Goal: Complete application form

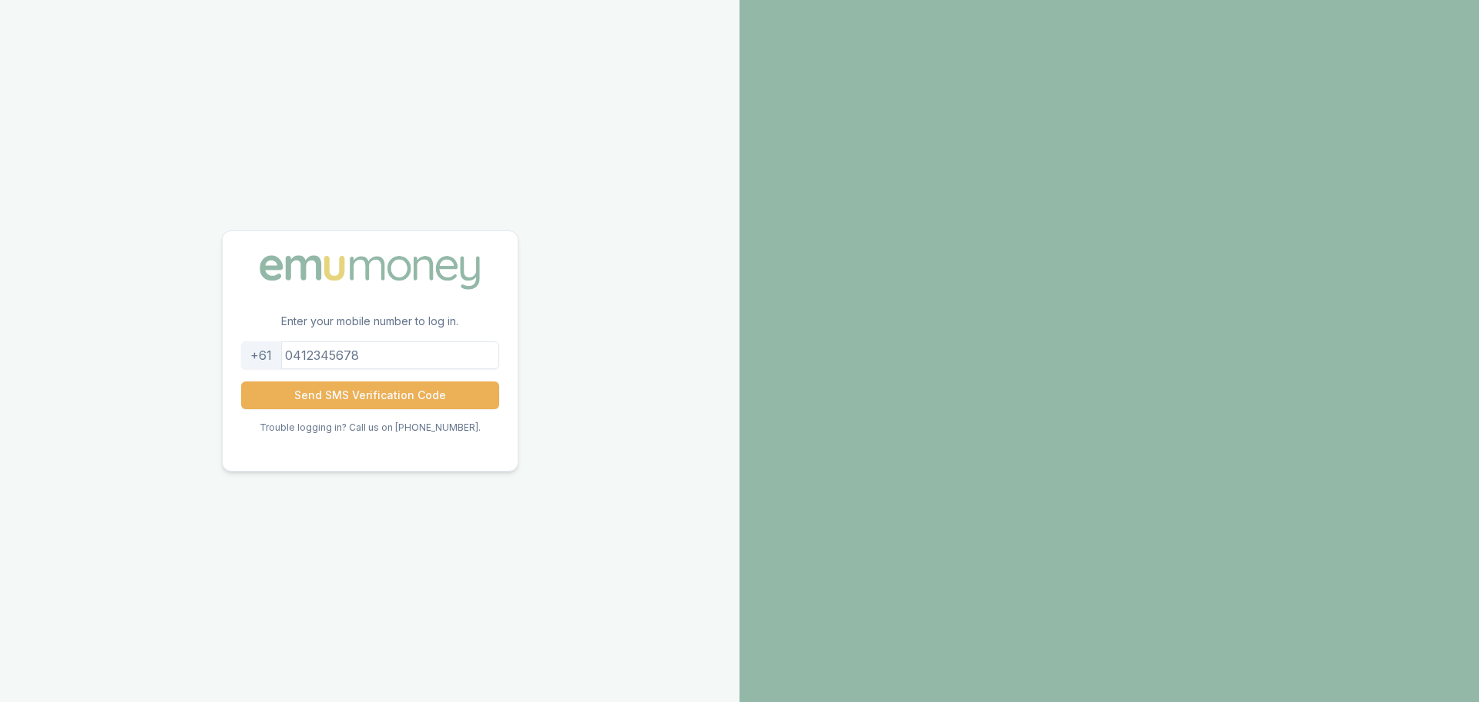
drag, startPoint x: 0, startPoint y: 0, endPoint x: 365, endPoint y: 357, distance: 510.4
click at [365, 357] on input "tel" at bounding box center [370, 355] width 258 height 28
type input "0450351368"
click at [391, 394] on button "Send SMS Verification Code" at bounding box center [370, 395] width 258 height 28
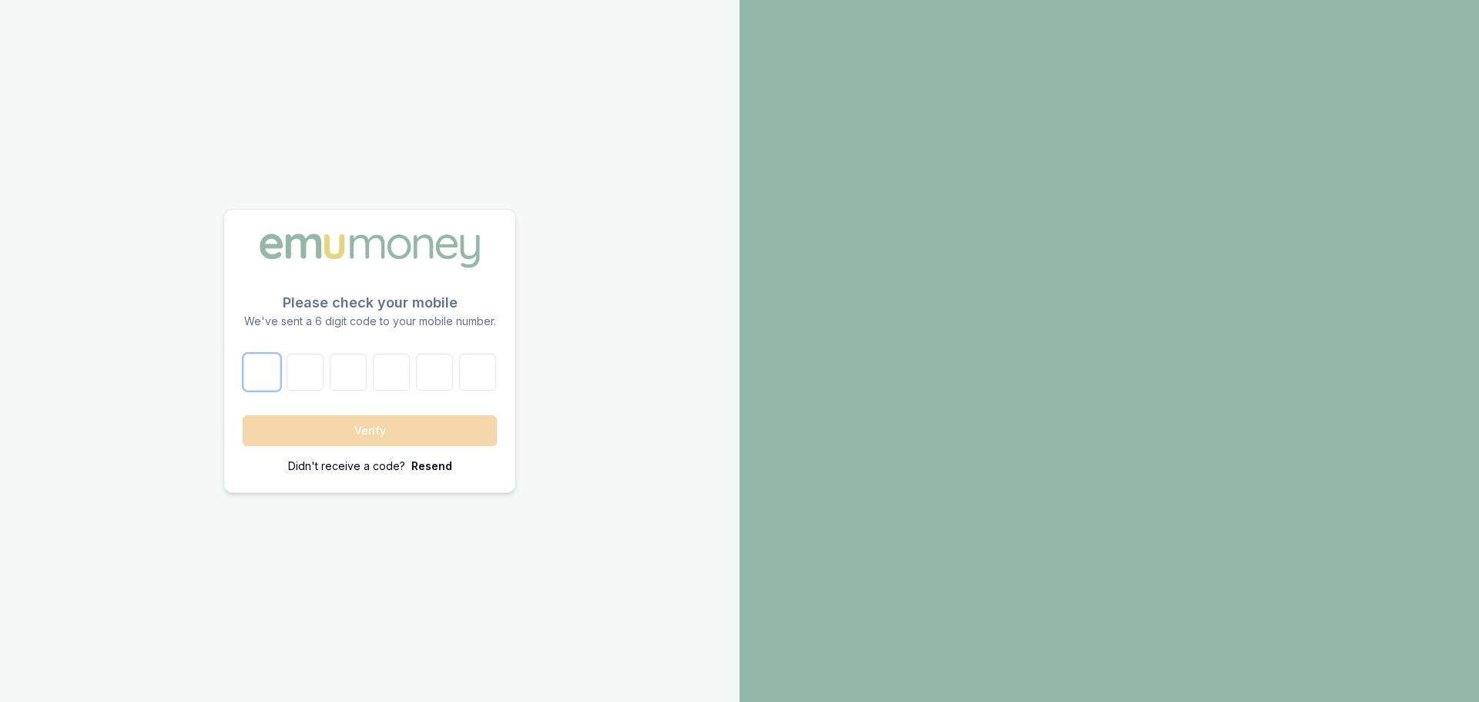
click at [273, 377] on input "number" at bounding box center [261, 372] width 37 height 37
type input "1"
type input "5"
type input "1"
type input "4"
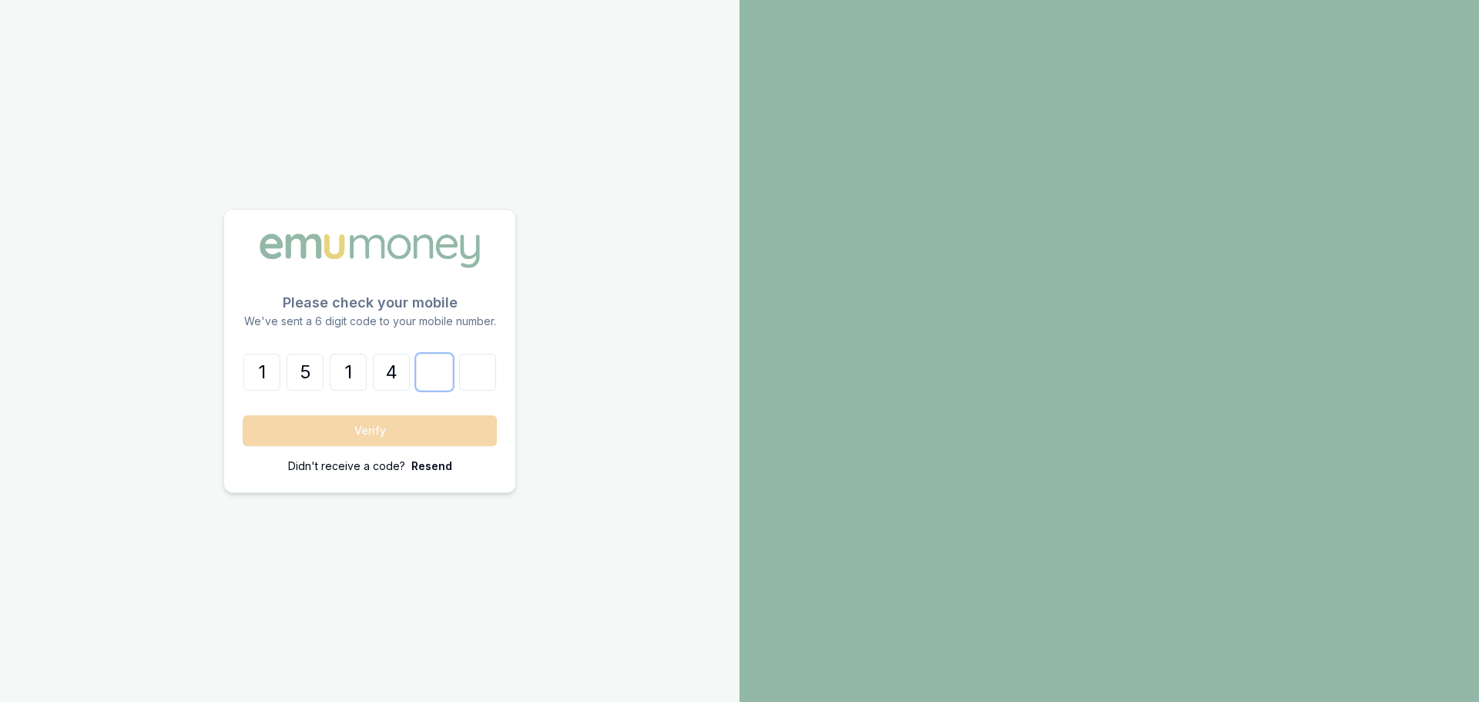
type input "5"
type input "3"
click at [243, 415] on button "Verify" at bounding box center [370, 430] width 254 height 31
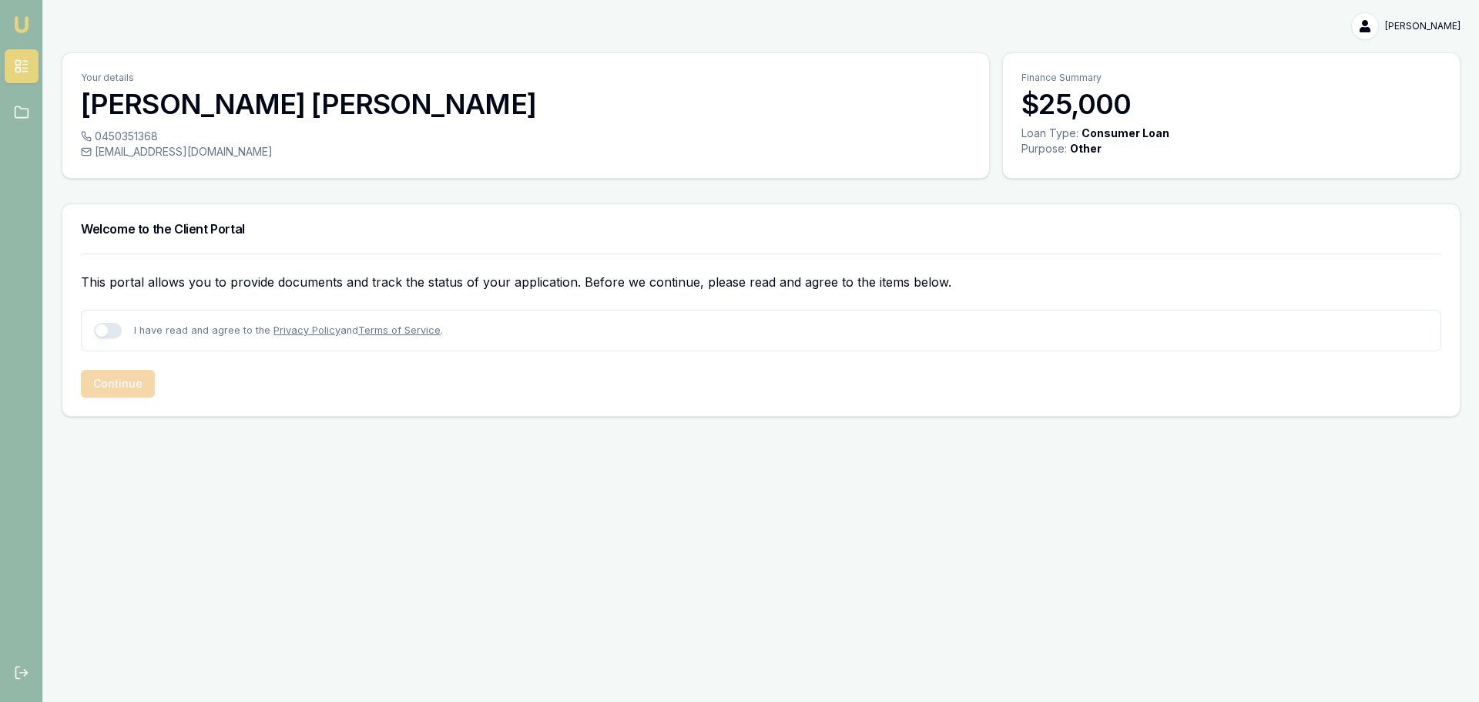
click at [103, 333] on button "button" at bounding box center [108, 330] width 28 height 15
checkbox input "true"
click at [122, 381] on button "Continue" at bounding box center [118, 384] width 74 height 28
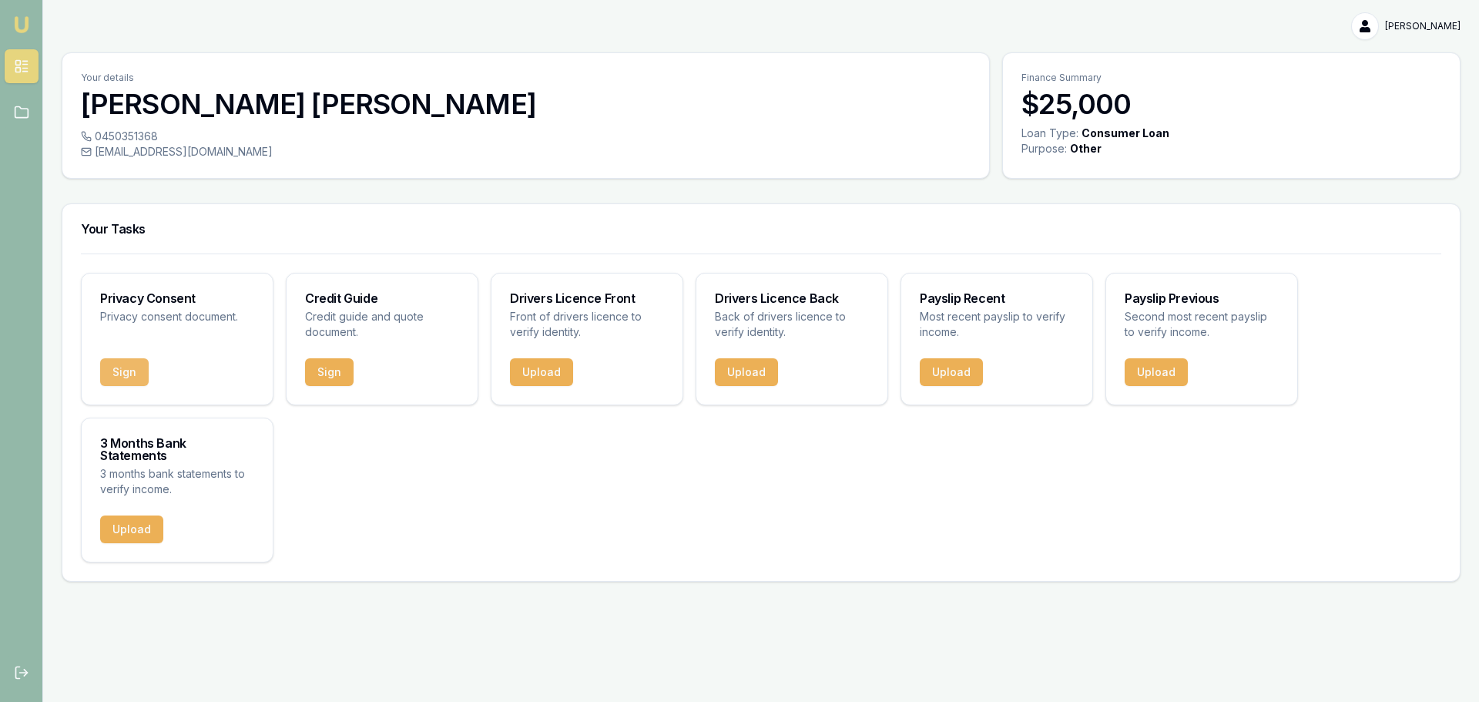
click at [126, 371] on button "Sign" at bounding box center [124, 372] width 49 height 28
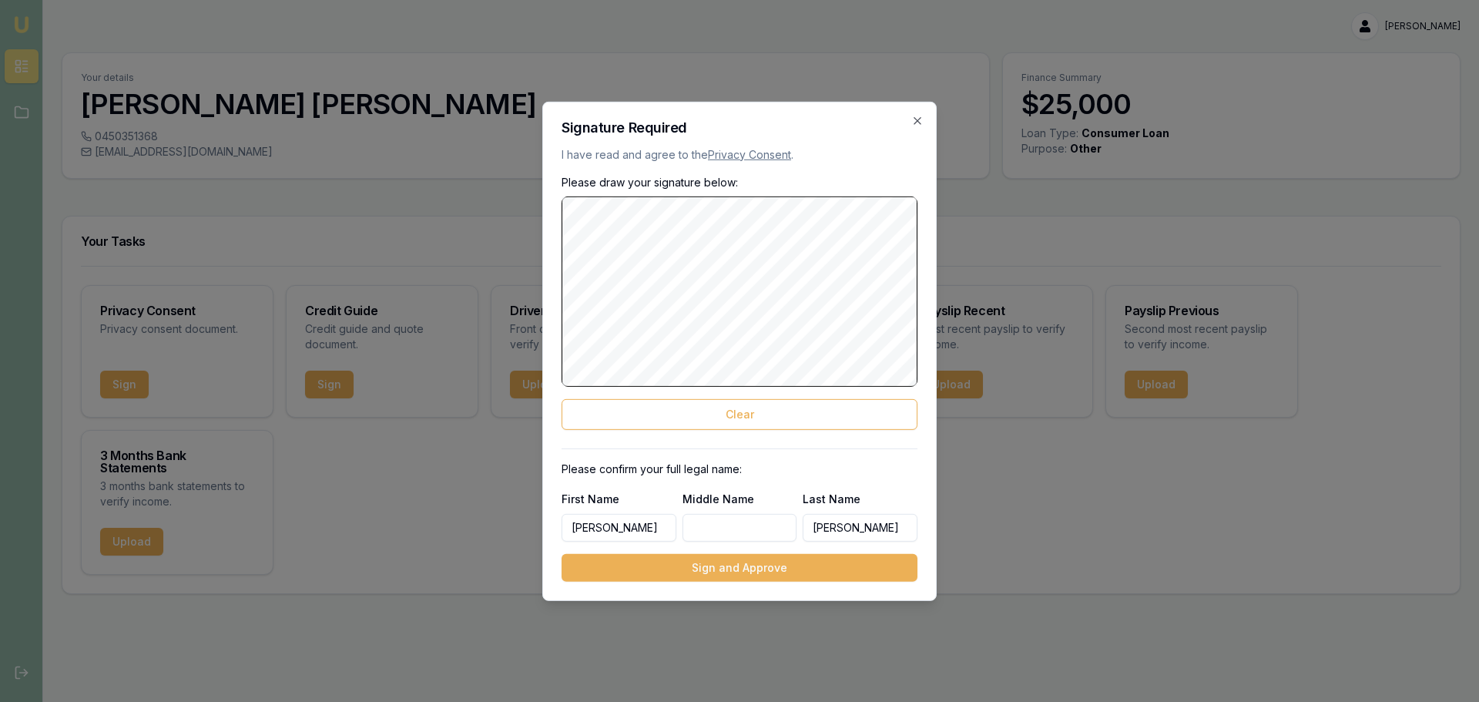
click at [652, 530] on input "[PERSON_NAME]" at bounding box center [619, 528] width 115 height 28
drag, startPoint x: 652, startPoint y: 530, endPoint x: 486, endPoint y: 540, distance: 166.7
click at [486, 540] on body "[PERSON_NAME] Menu Your details [PERSON_NAME] 0450351368 [EMAIL_ADDRESS][DOMAIN…" at bounding box center [739, 351] width 1479 height 702
type input "[PERSON_NAME] [PERSON_NAME]"
type input "[PERSON_NAME]"
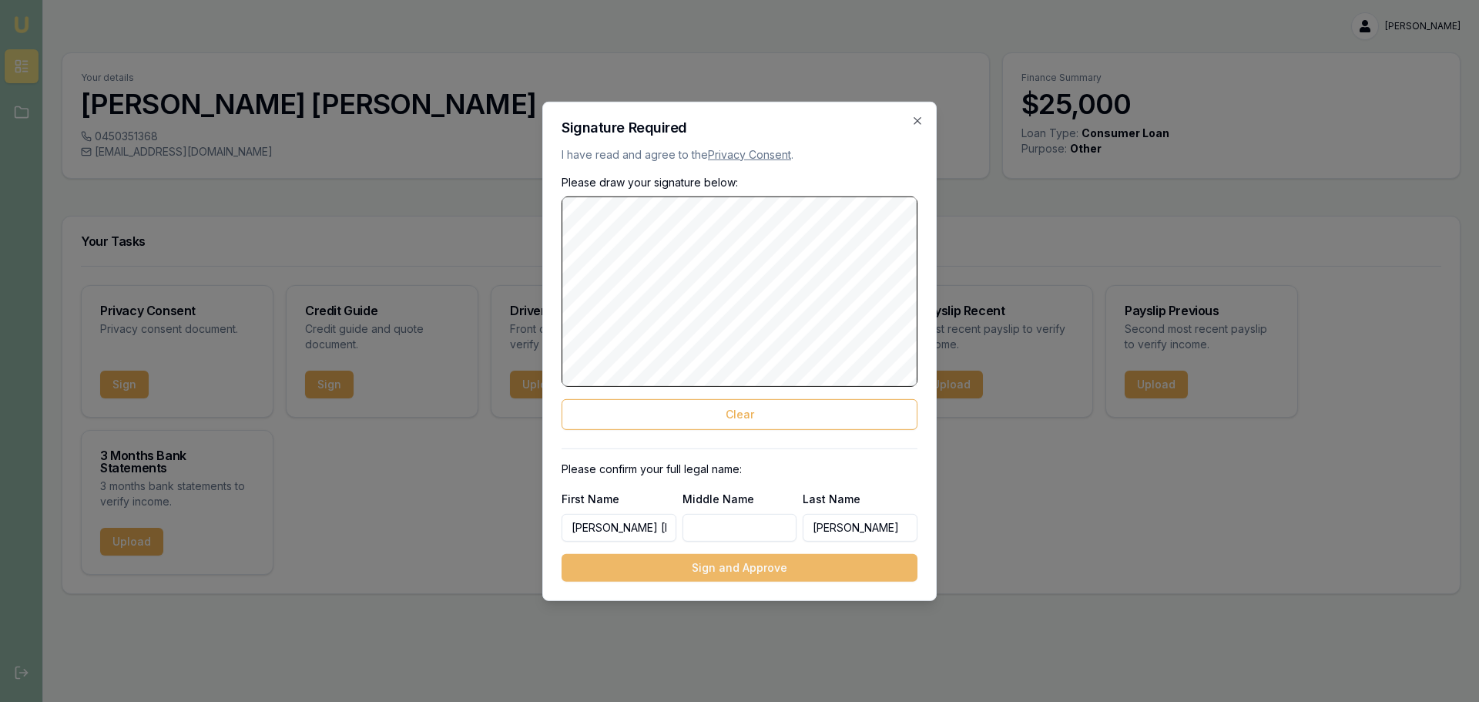
click at [649, 562] on button "Sign and Approve" at bounding box center [740, 568] width 356 height 28
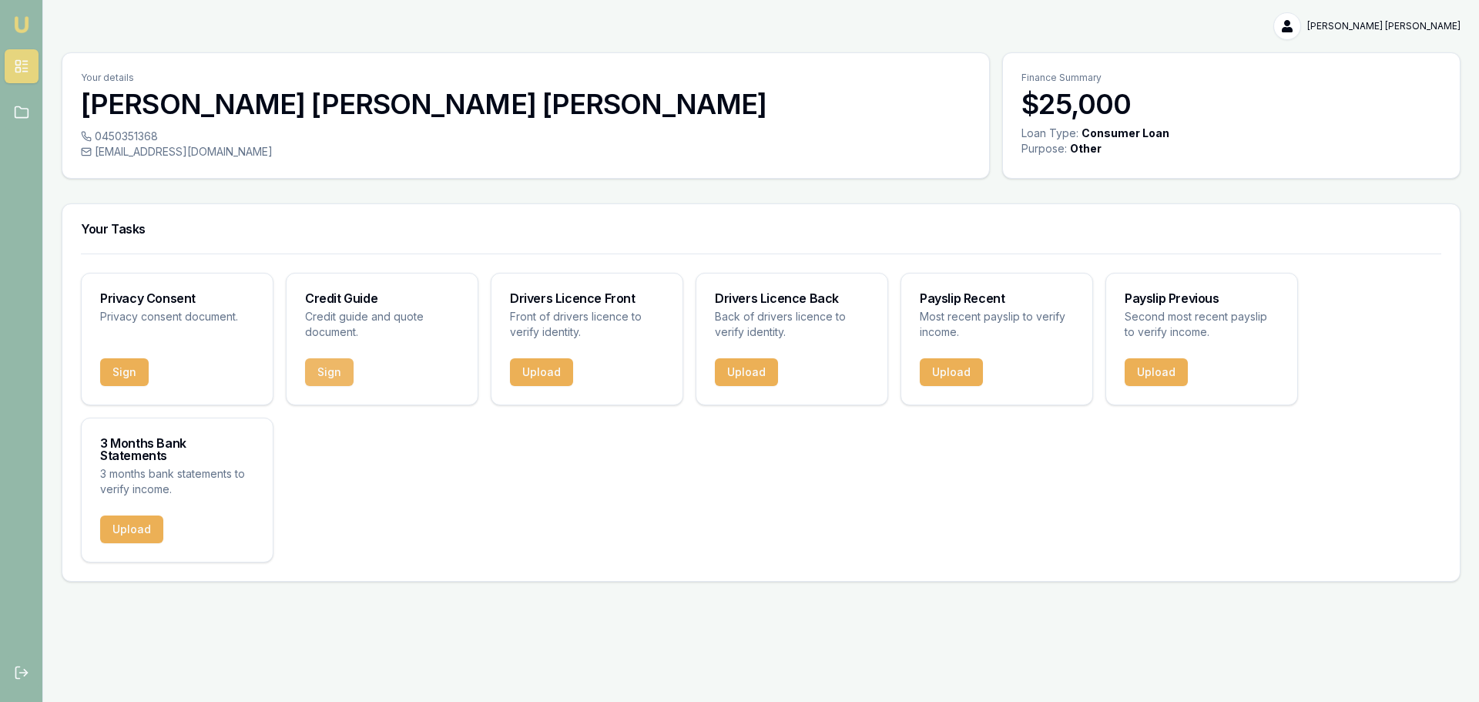
click at [321, 363] on button "Sign" at bounding box center [329, 372] width 49 height 28
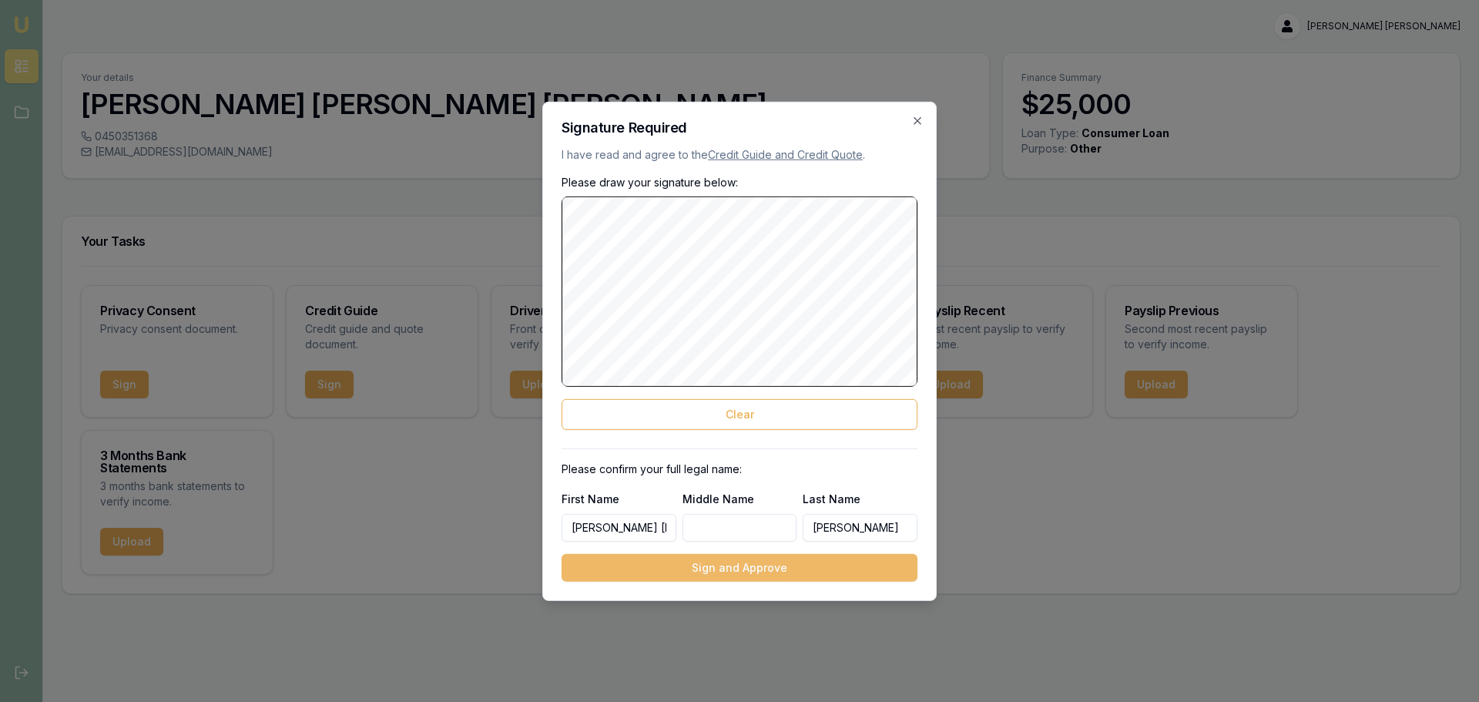
click at [790, 571] on button "Sign and Approve" at bounding box center [740, 568] width 356 height 28
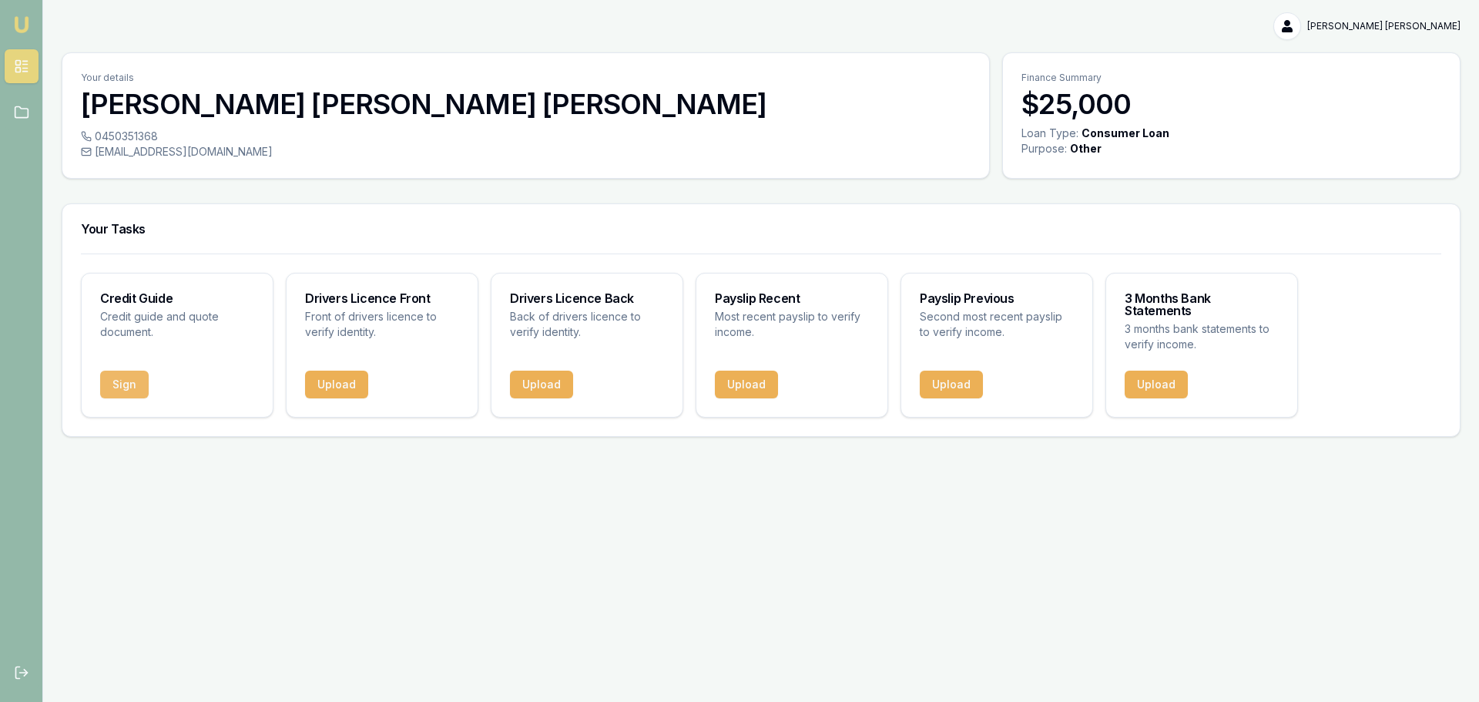
click at [134, 371] on button "Sign" at bounding box center [124, 385] width 49 height 28
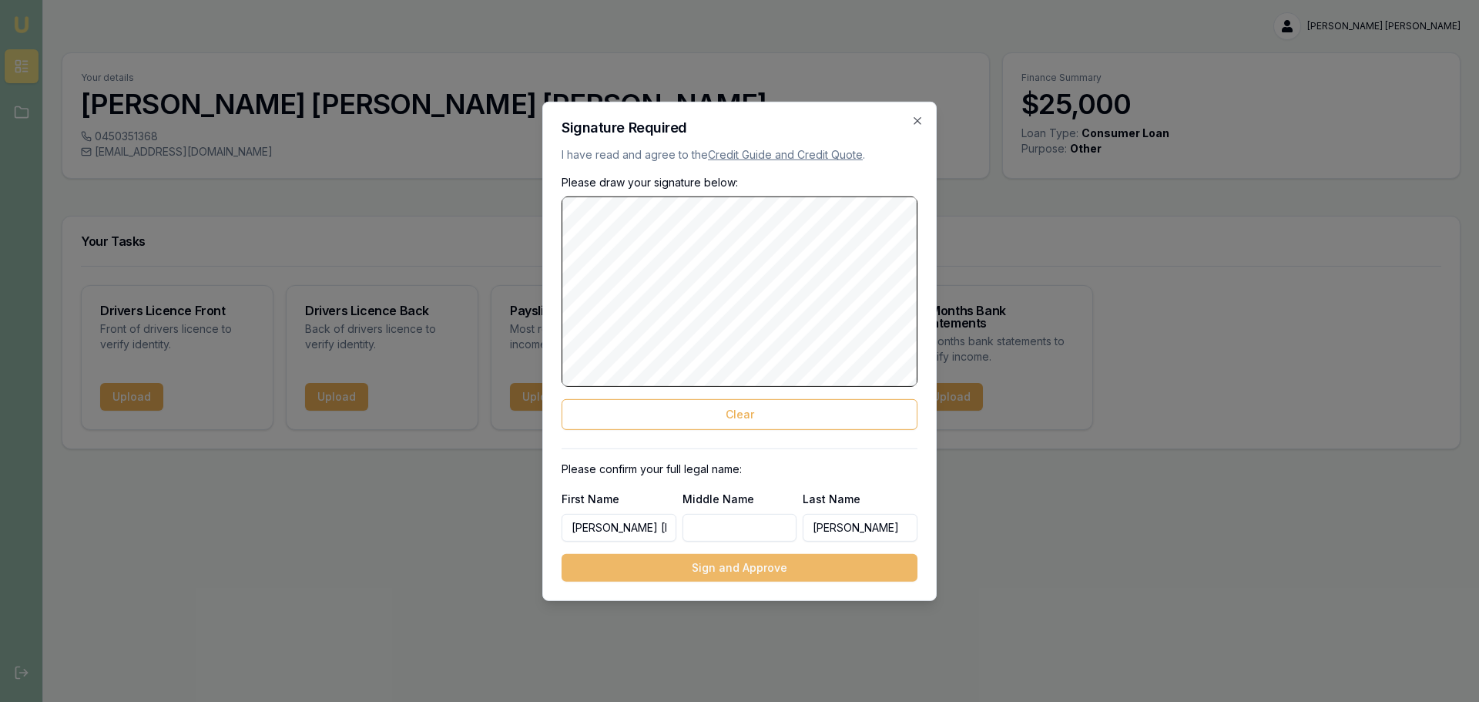
click at [768, 568] on button "Sign and Approve" at bounding box center [740, 568] width 356 height 28
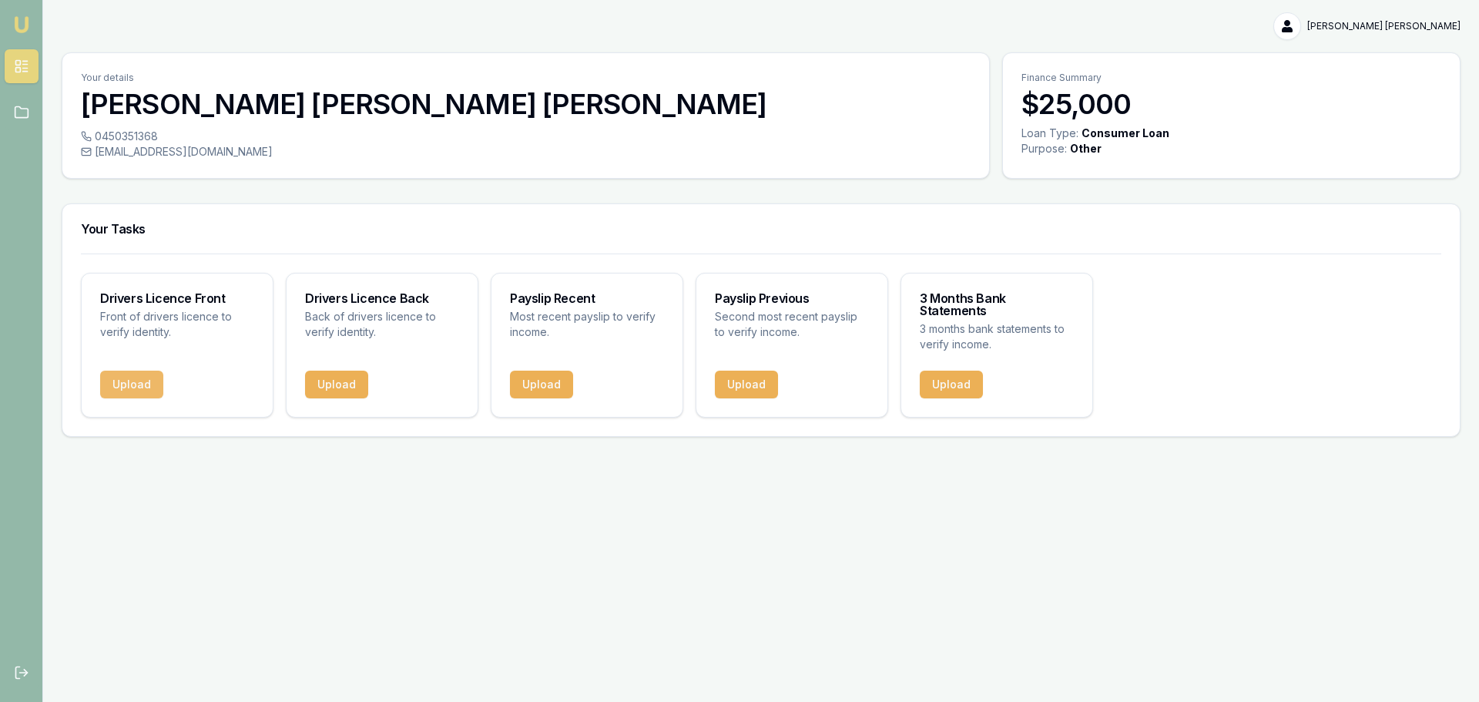
click at [127, 371] on button "Upload" at bounding box center [131, 385] width 63 height 28
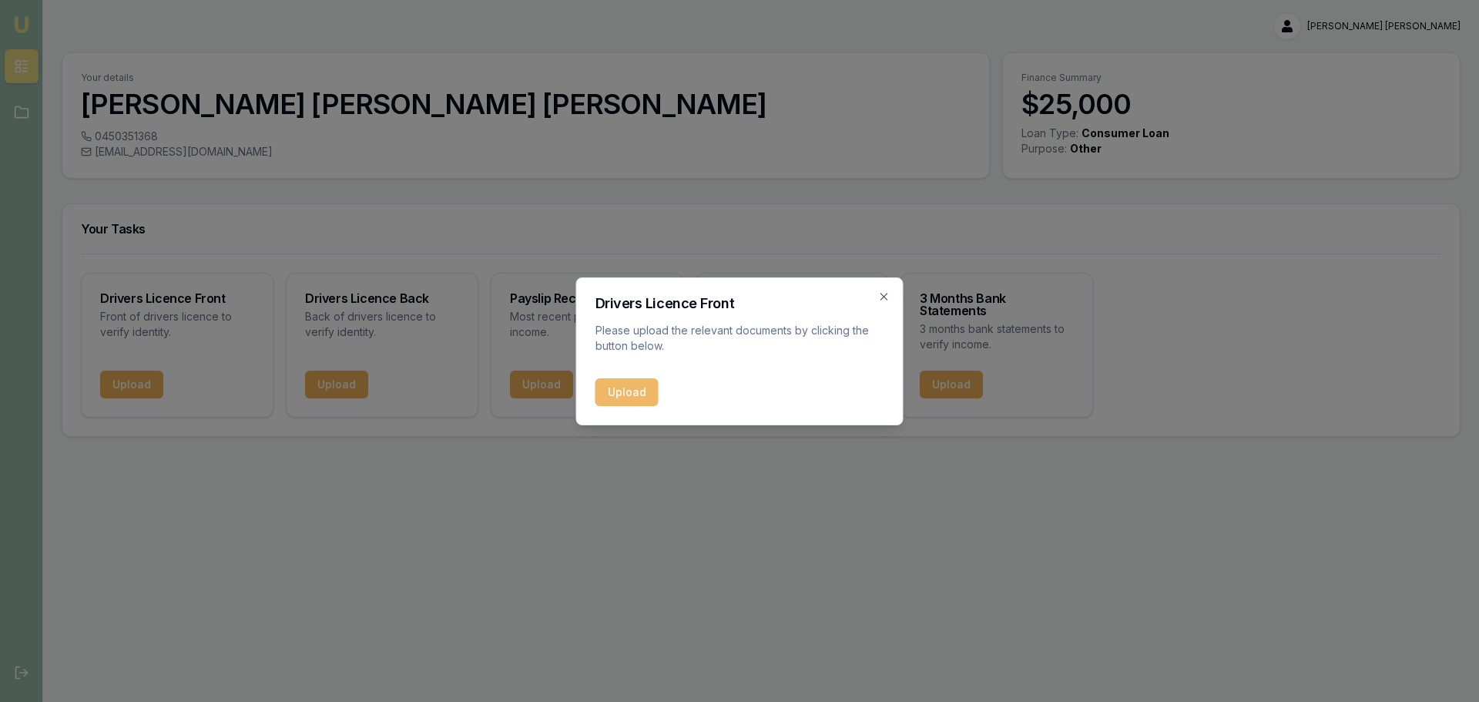
click at [613, 394] on button "Upload" at bounding box center [626, 392] width 63 height 28
click at [888, 298] on icon "button" at bounding box center [884, 296] width 12 height 12
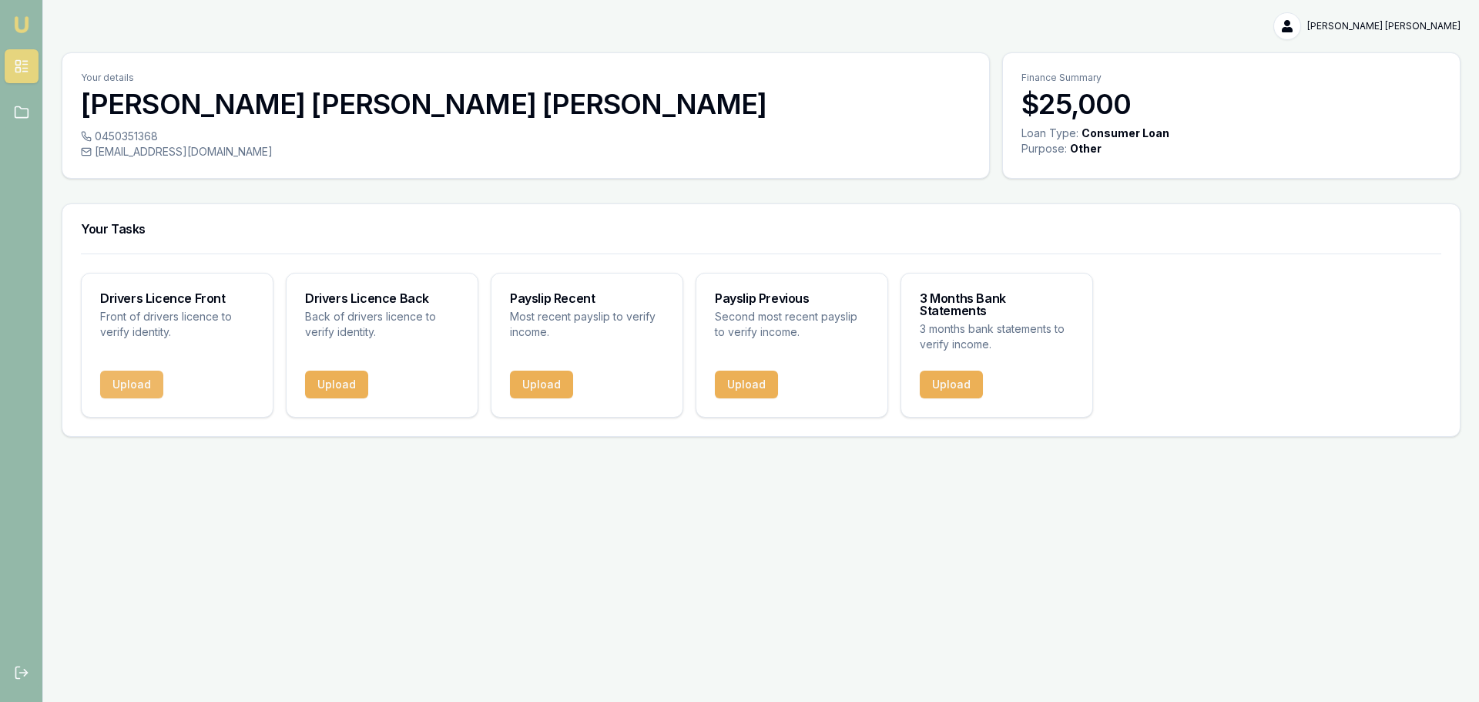
click at [100, 383] on button "Upload" at bounding box center [131, 385] width 63 height 28
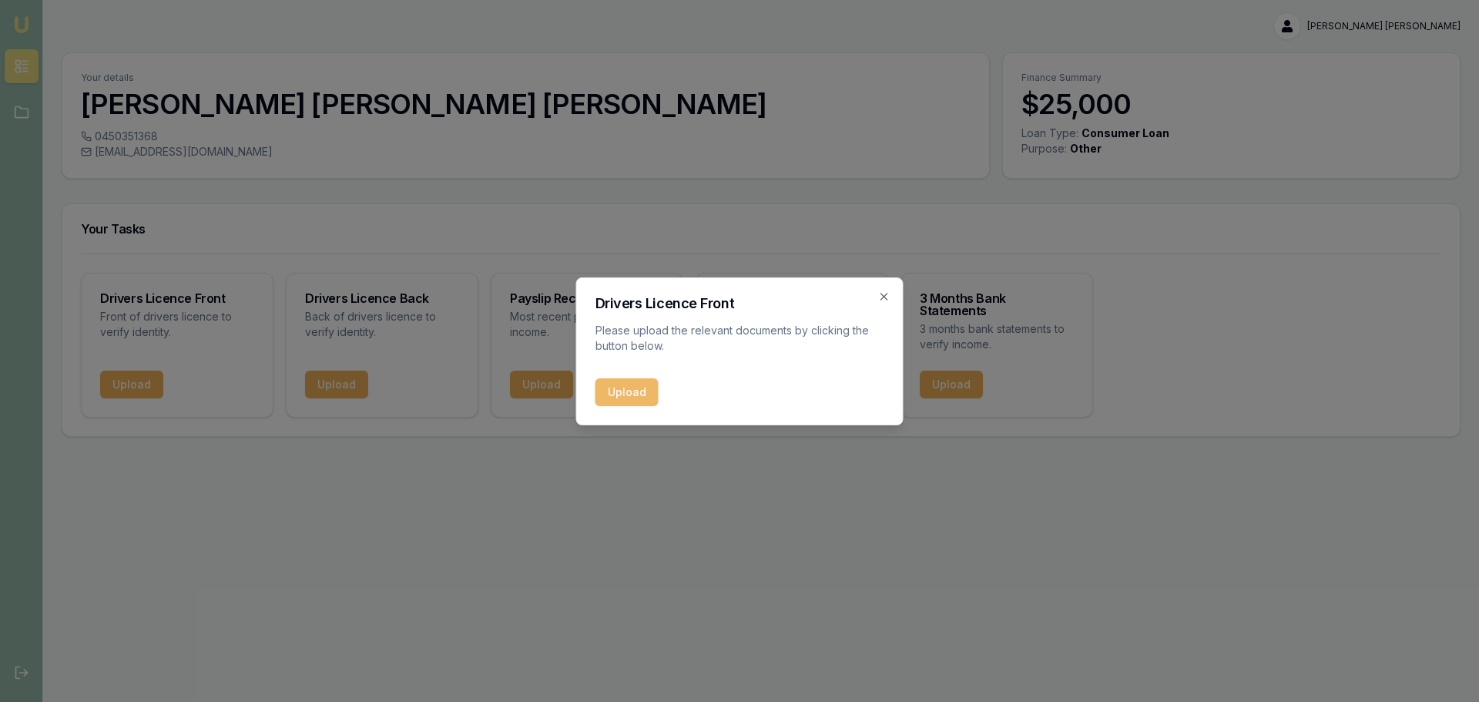
click at [635, 398] on button "Upload" at bounding box center [626, 392] width 63 height 28
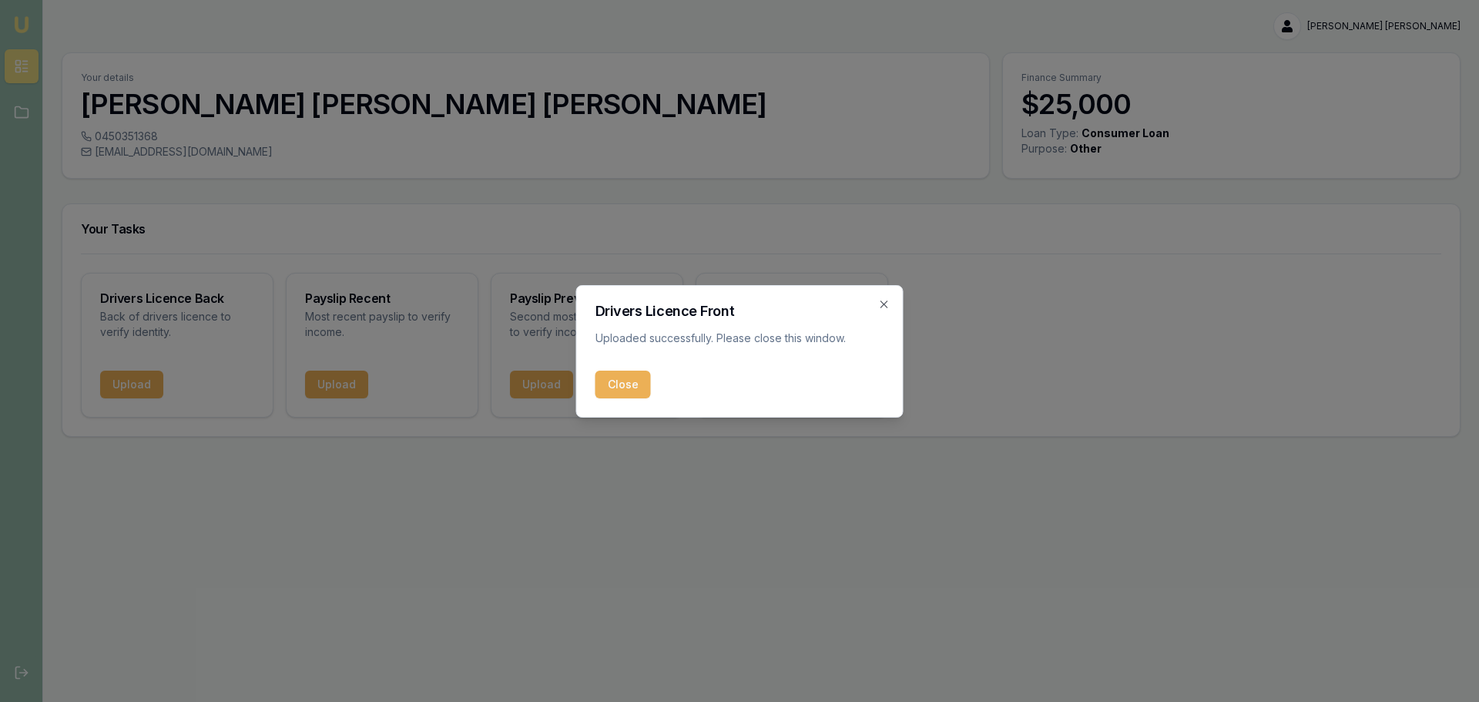
drag, startPoint x: 633, startPoint y: 387, endPoint x: 397, endPoint y: 387, distance: 235.7
click at [632, 387] on button "Close" at bounding box center [622, 385] width 55 height 28
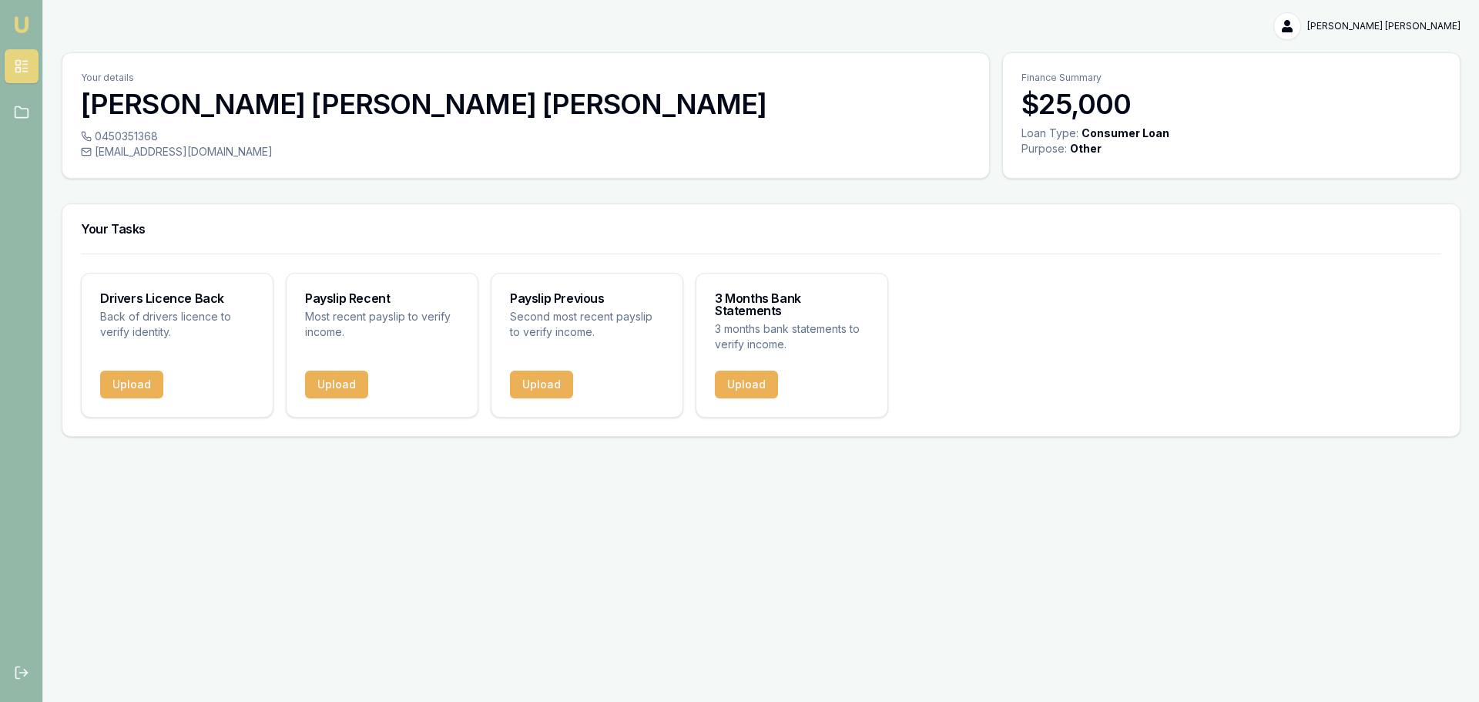
click at [93, 372] on div "Upload" at bounding box center [177, 394] width 191 height 46
click at [109, 372] on button "Upload" at bounding box center [131, 385] width 63 height 28
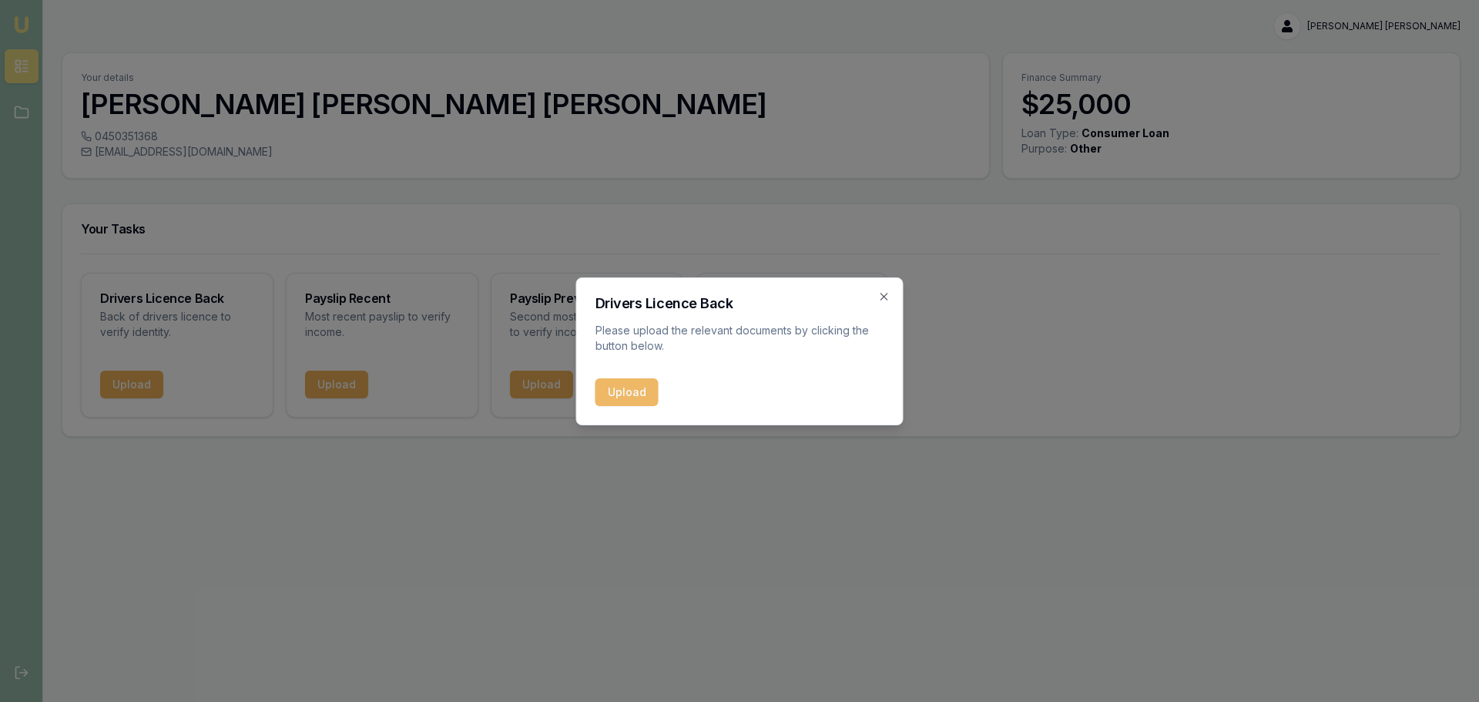
click at [631, 385] on button "Upload" at bounding box center [626, 392] width 63 height 28
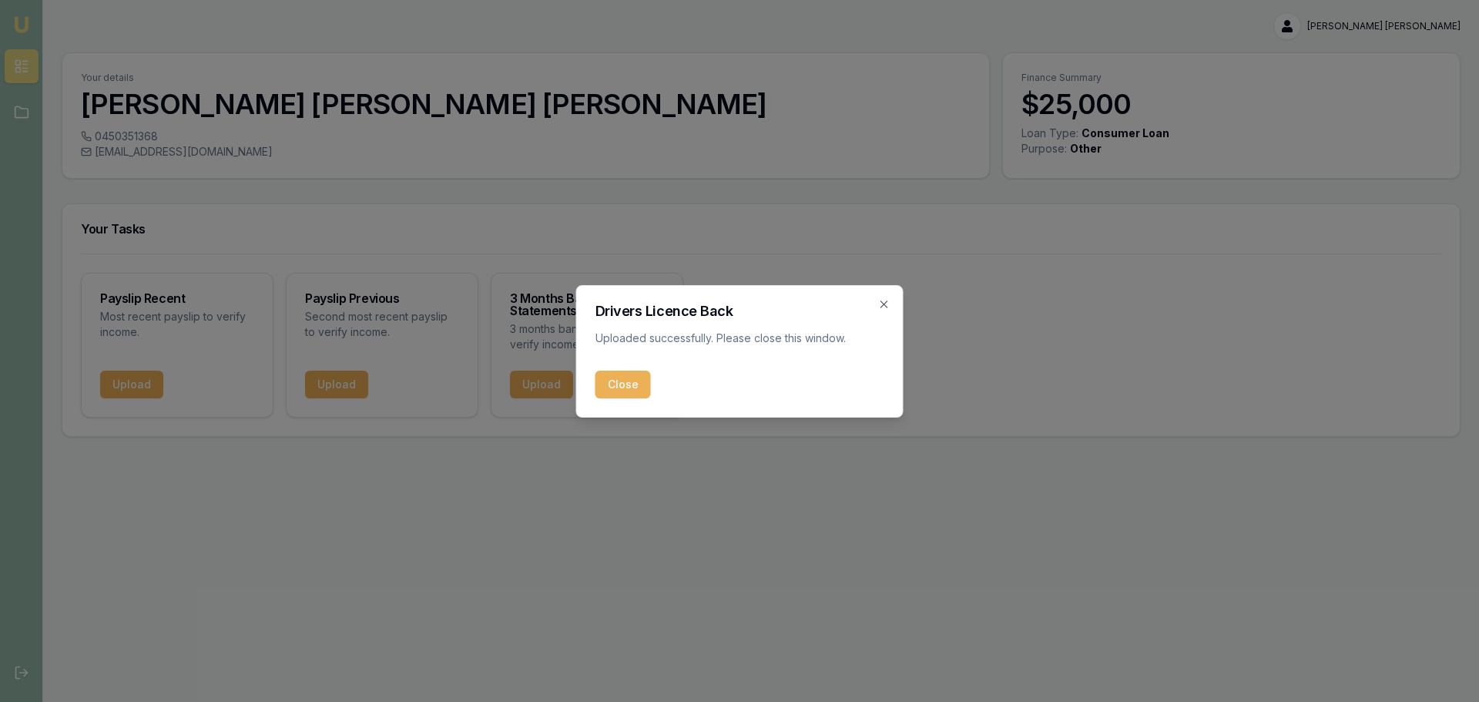
click at [606, 387] on button "Close" at bounding box center [622, 385] width 55 height 28
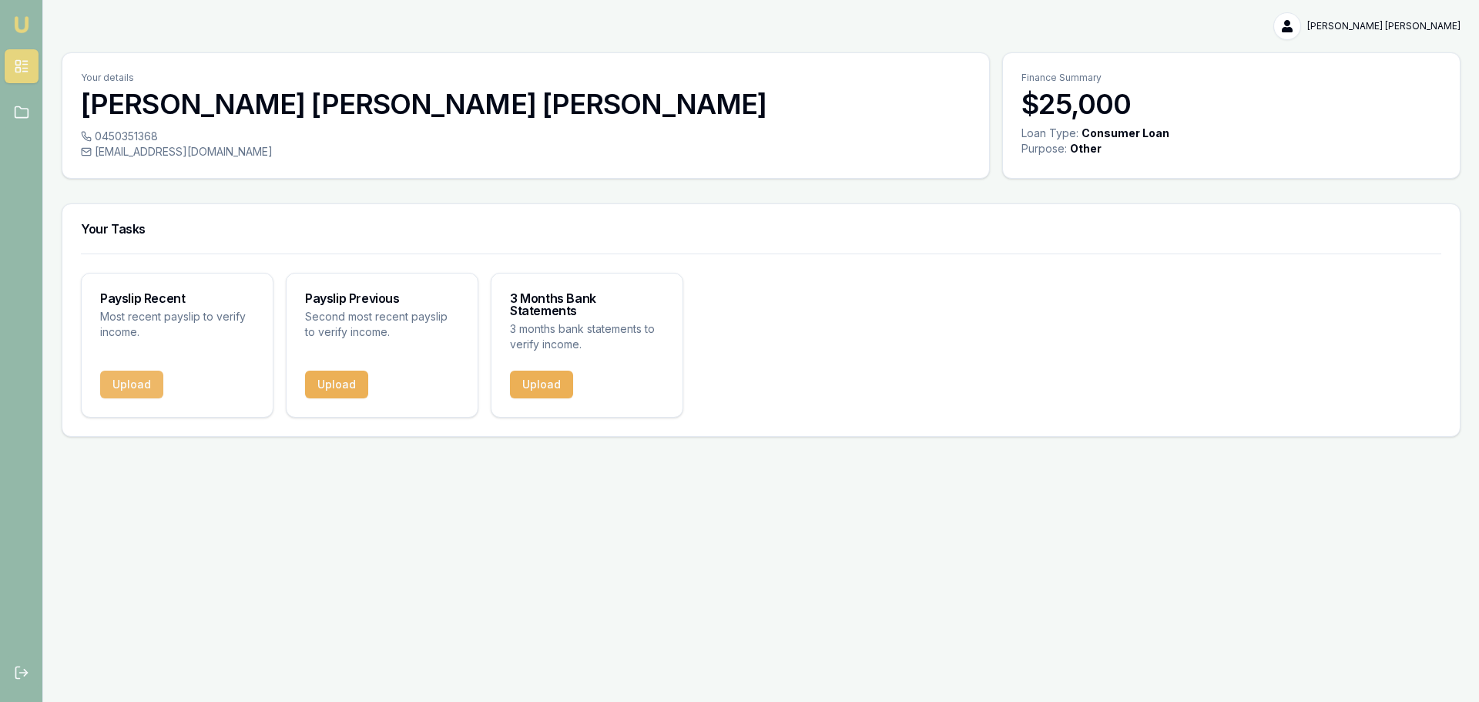
click at [141, 371] on button "Upload" at bounding box center [131, 385] width 63 height 28
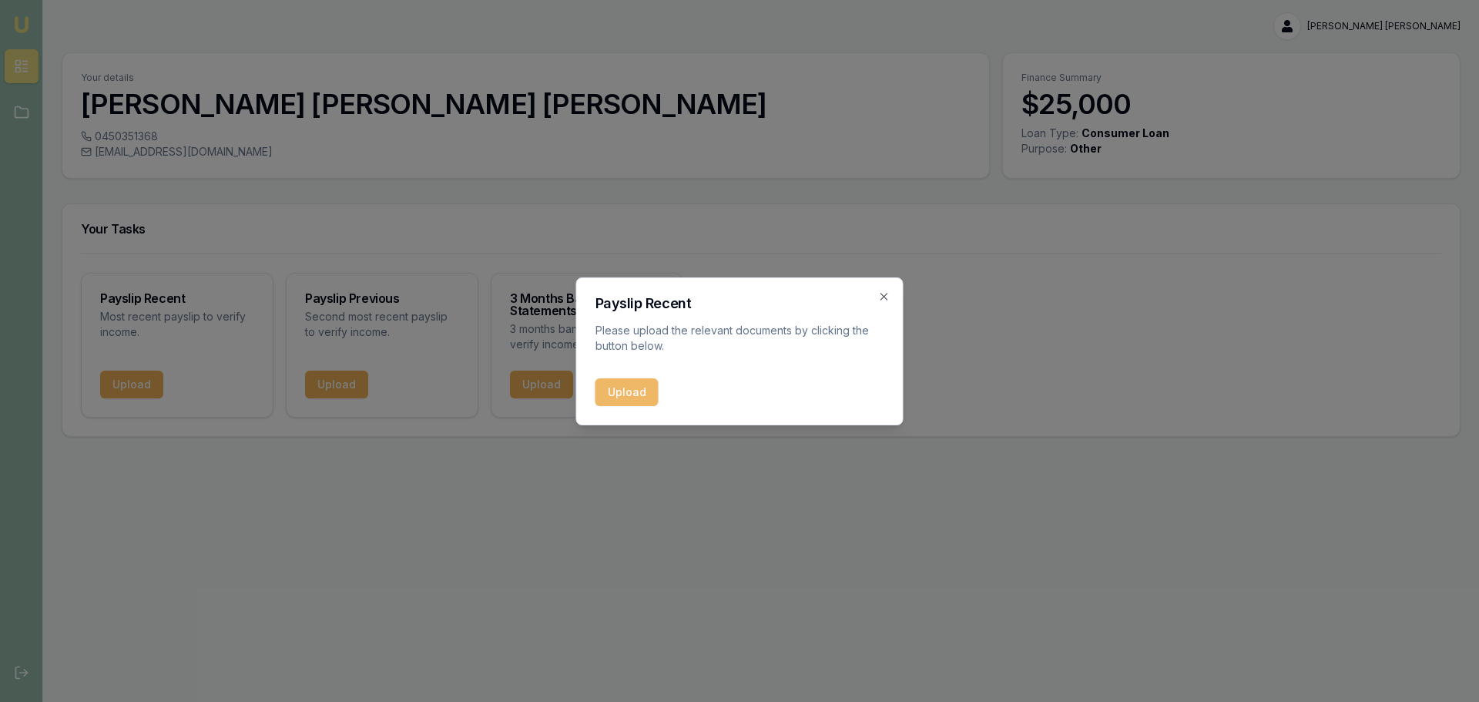
click at [639, 391] on button "Upload" at bounding box center [626, 392] width 63 height 28
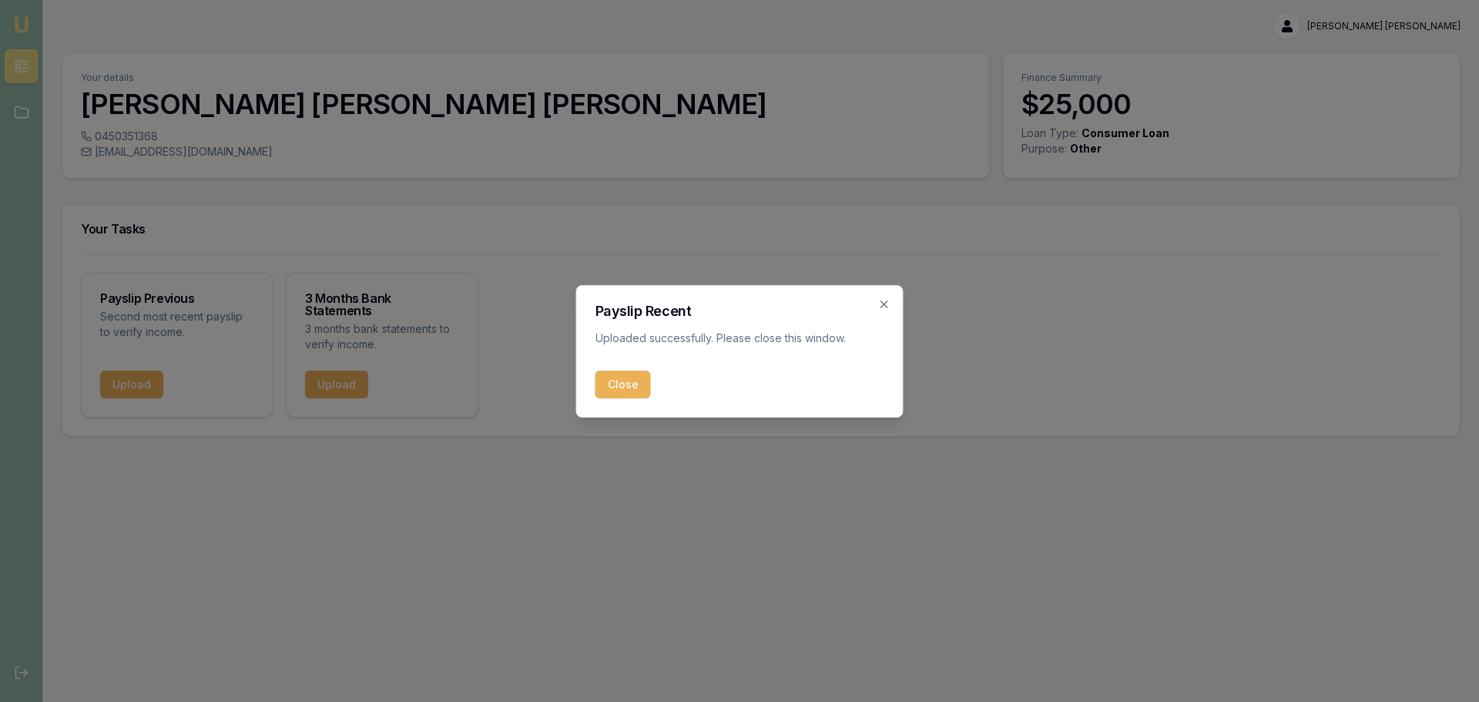
click at [619, 385] on button "Close" at bounding box center [622, 385] width 55 height 28
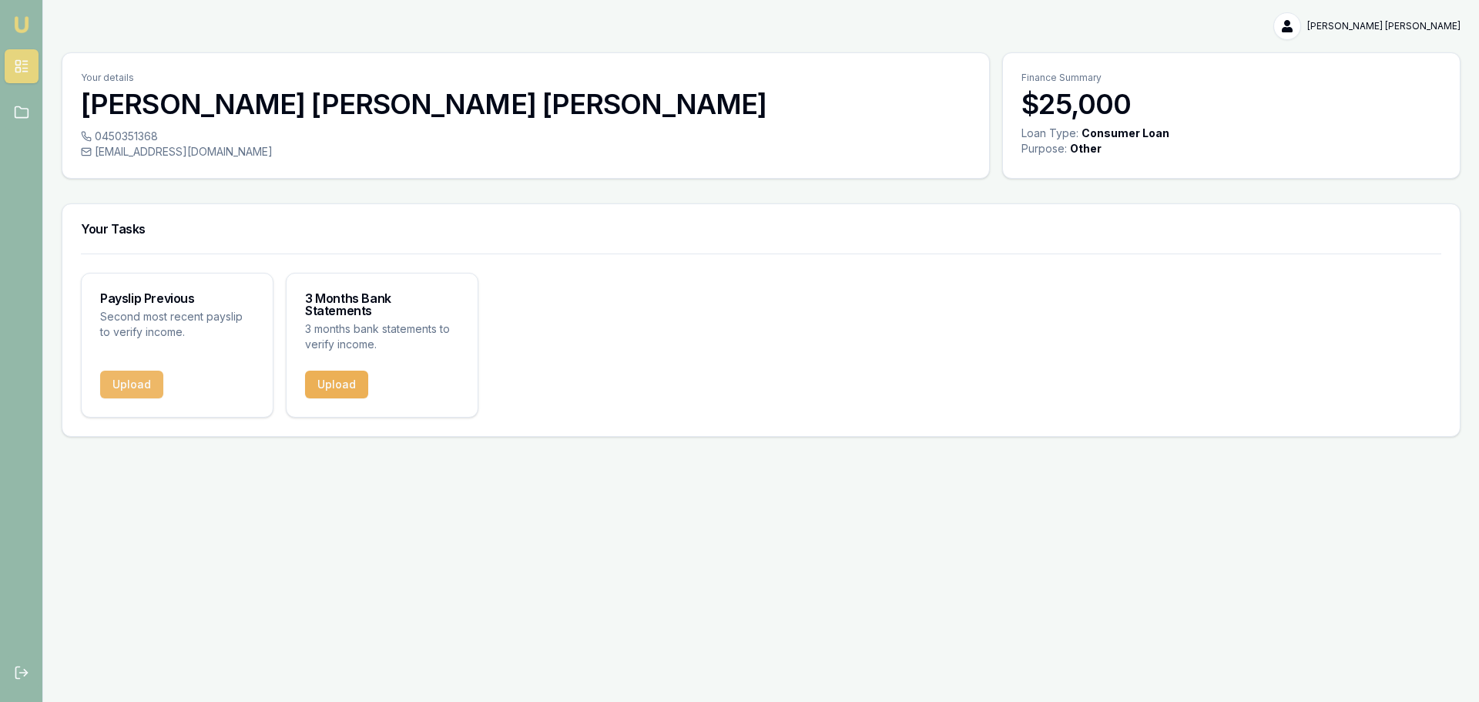
click at [141, 371] on button "Upload" at bounding box center [131, 385] width 63 height 28
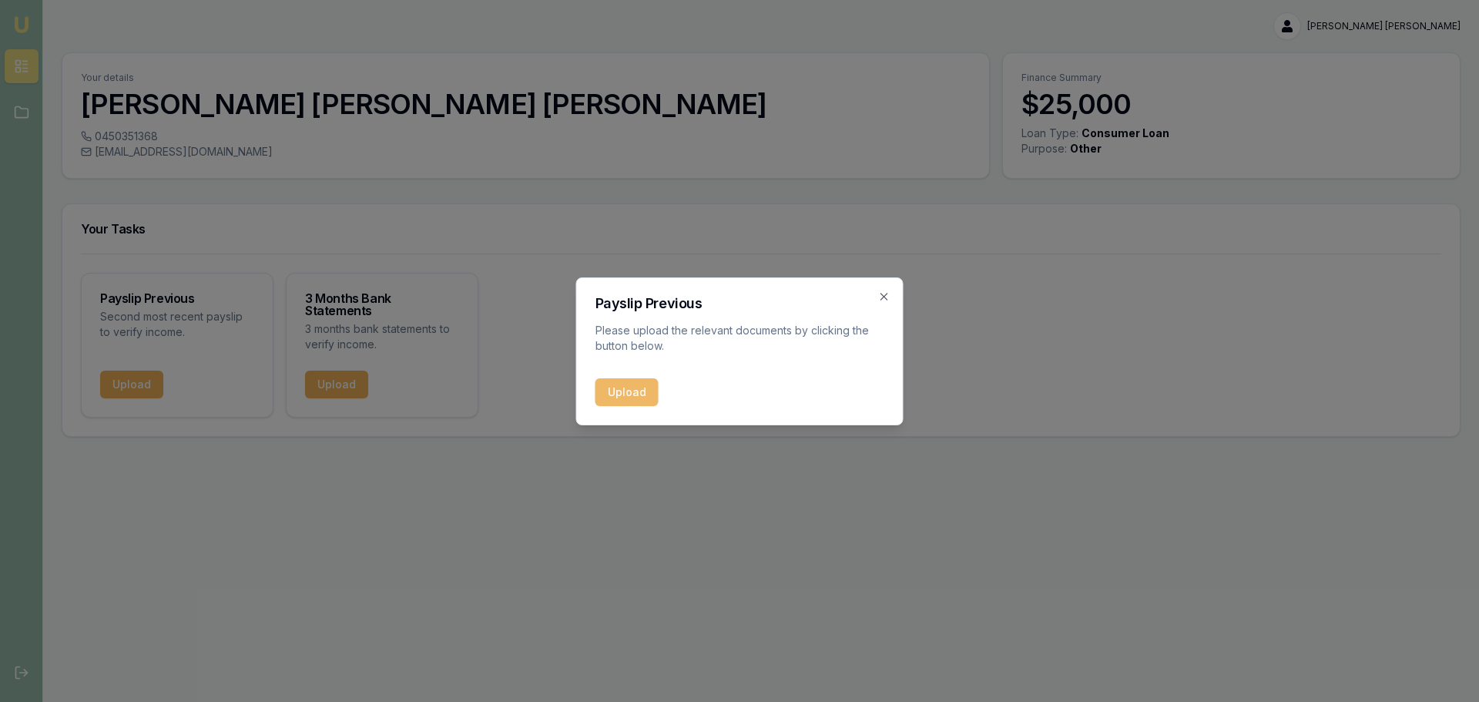
click at [630, 391] on button "Upload" at bounding box center [626, 392] width 63 height 28
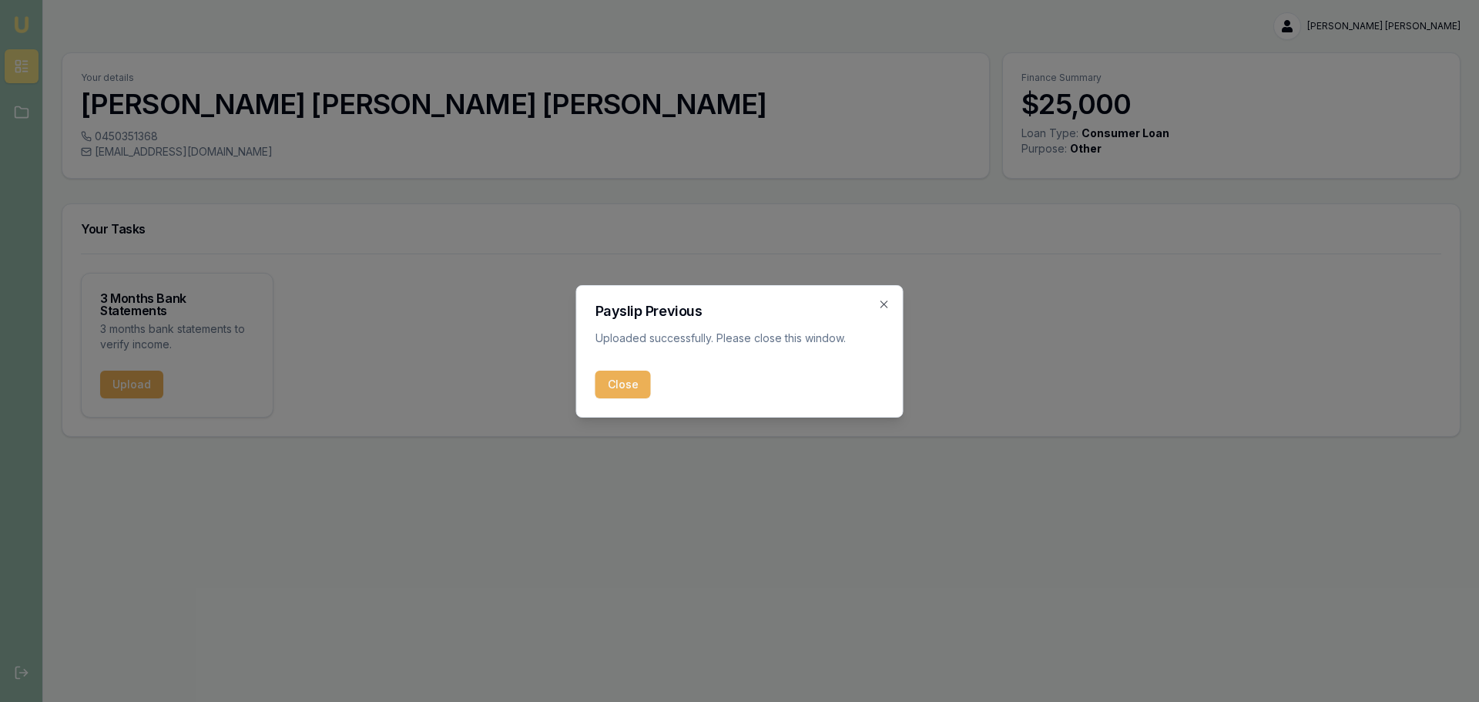
drag, startPoint x: 615, startPoint y: 387, endPoint x: 595, endPoint y: 380, distance: 20.5
click at [614, 387] on button "Close" at bounding box center [622, 385] width 55 height 28
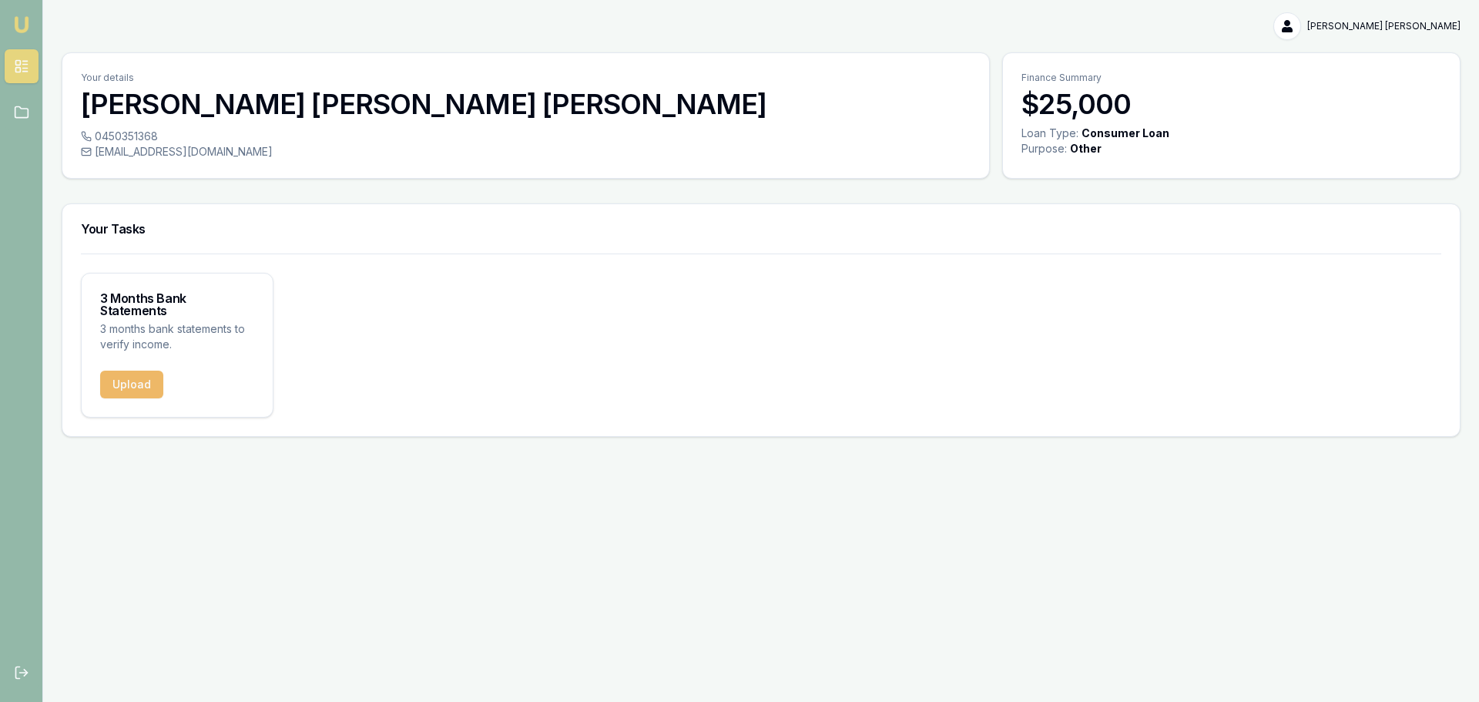
click at [123, 378] on button "Upload" at bounding box center [131, 385] width 63 height 28
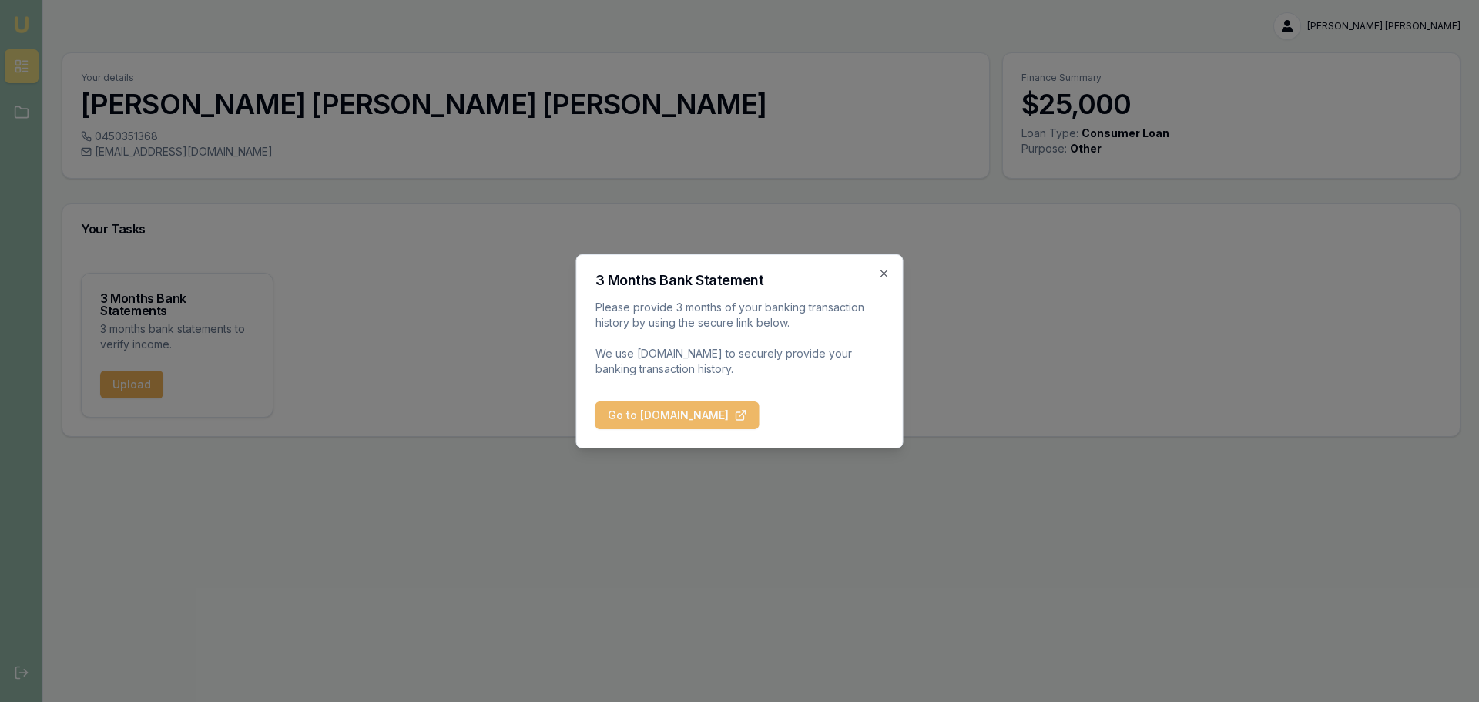
click at [695, 411] on button "Go to [DOMAIN_NAME]" at bounding box center [677, 415] width 164 height 28
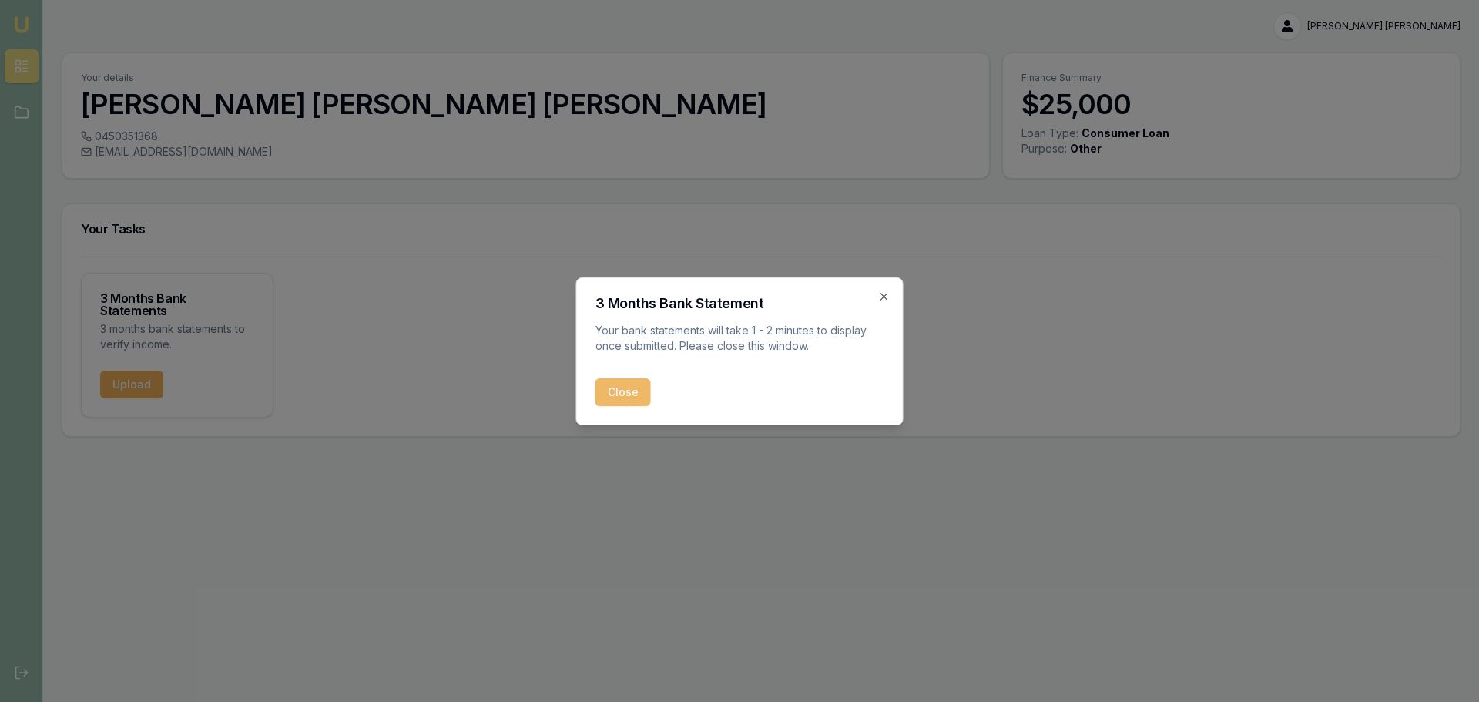
click at [639, 387] on button "Close" at bounding box center [622, 392] width 55 height 28
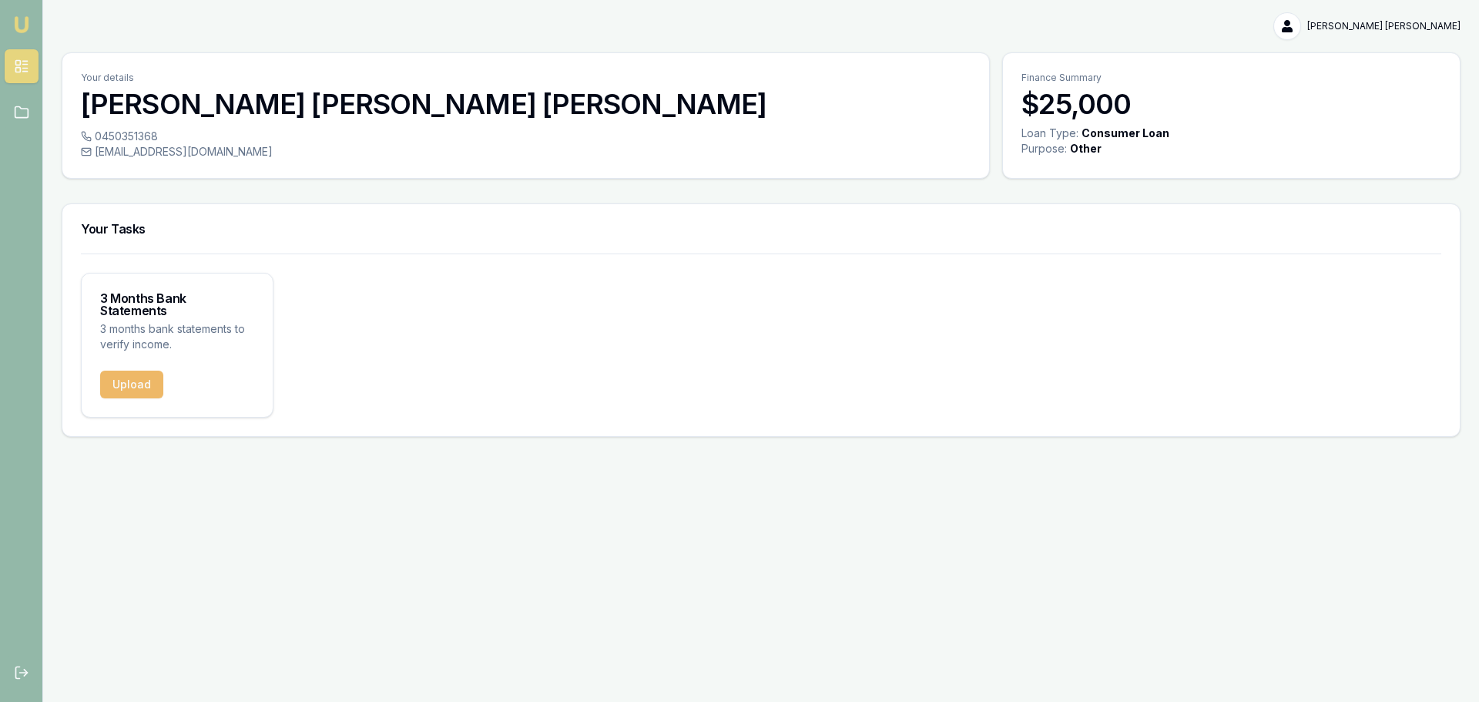
click at [109, 375] on button "Upload" at bounding box center [131, 385] width 63 height 28
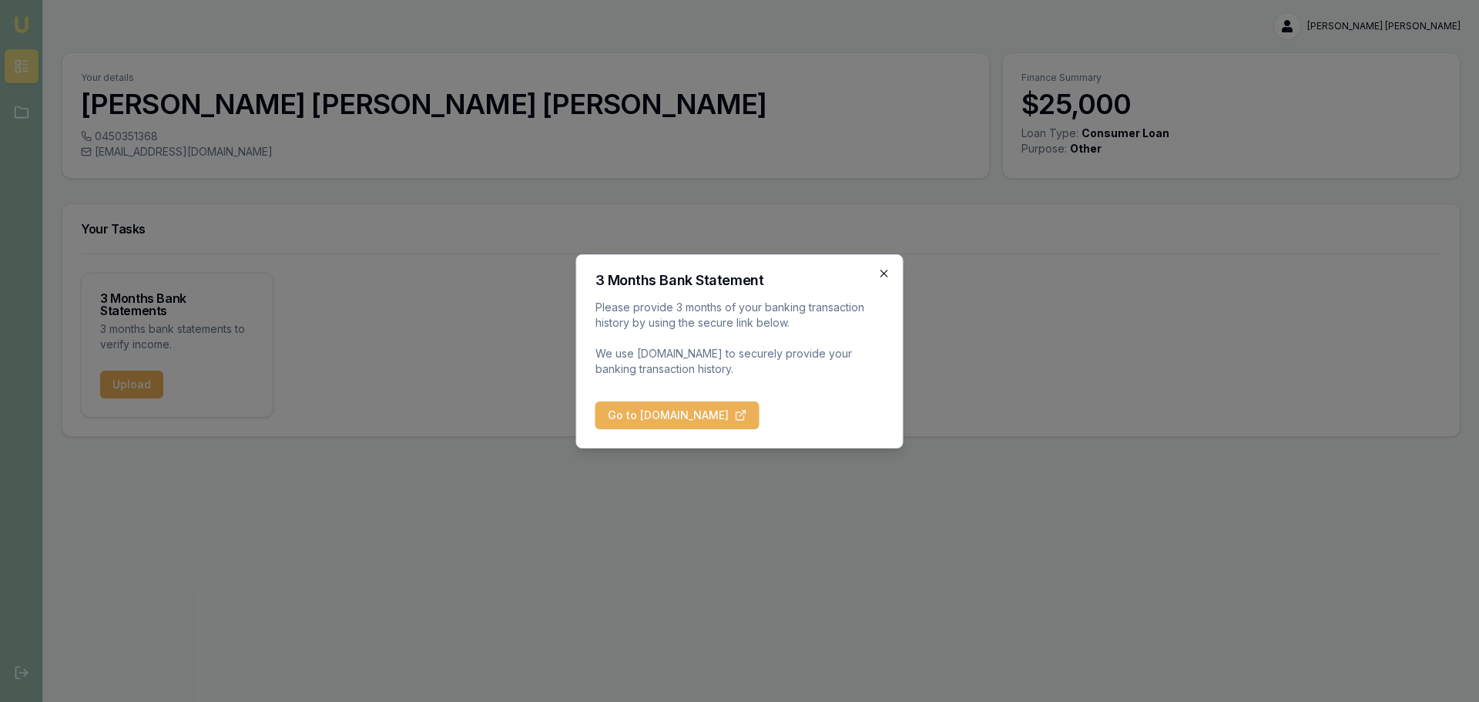
click at [884, 271] on icon "button" at bounding box center [884, 273] width 12 height 12
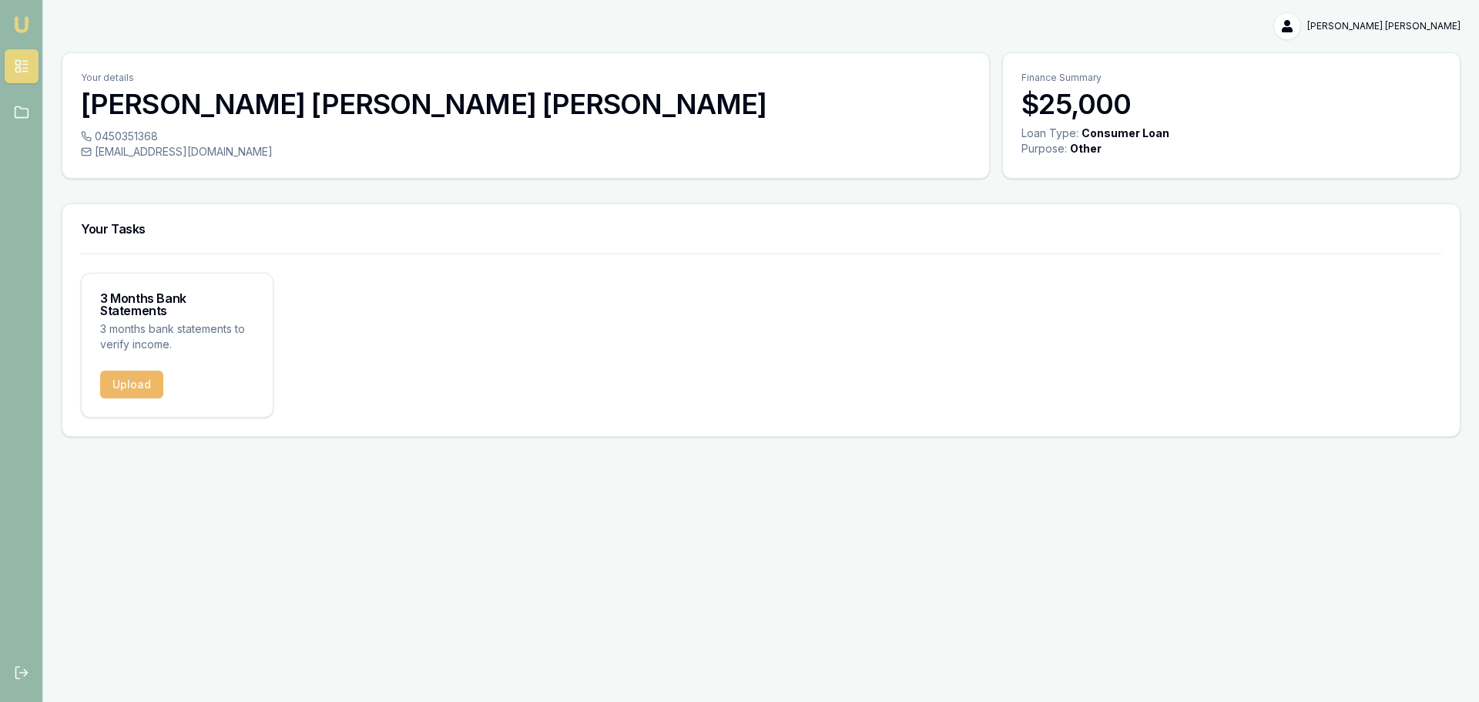
click at [130, 377] on button "Upload" at bounding box center [131, 385] width 63 height 28
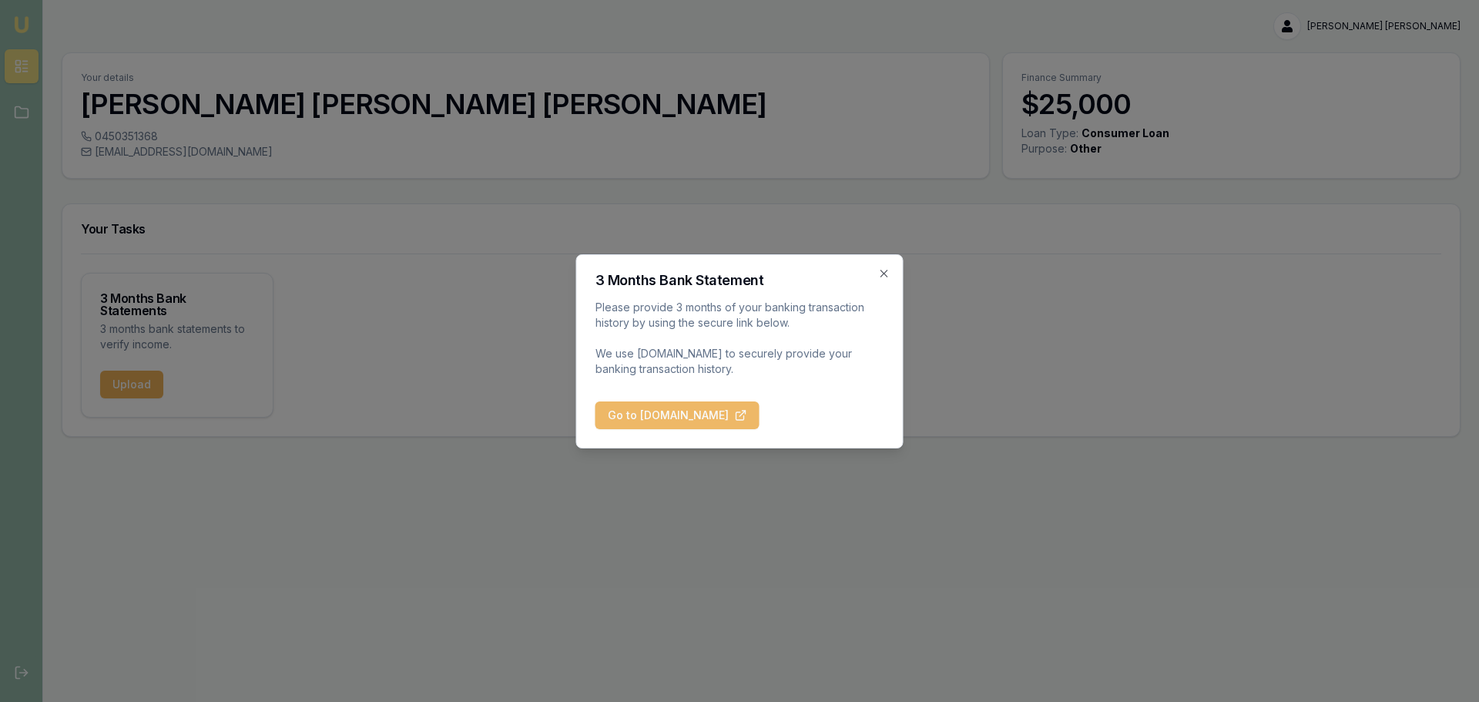
click at [622, 414] on button "Go to [DOMAIN_NAME]" at bounding box center [677, 415] width 164 height 28
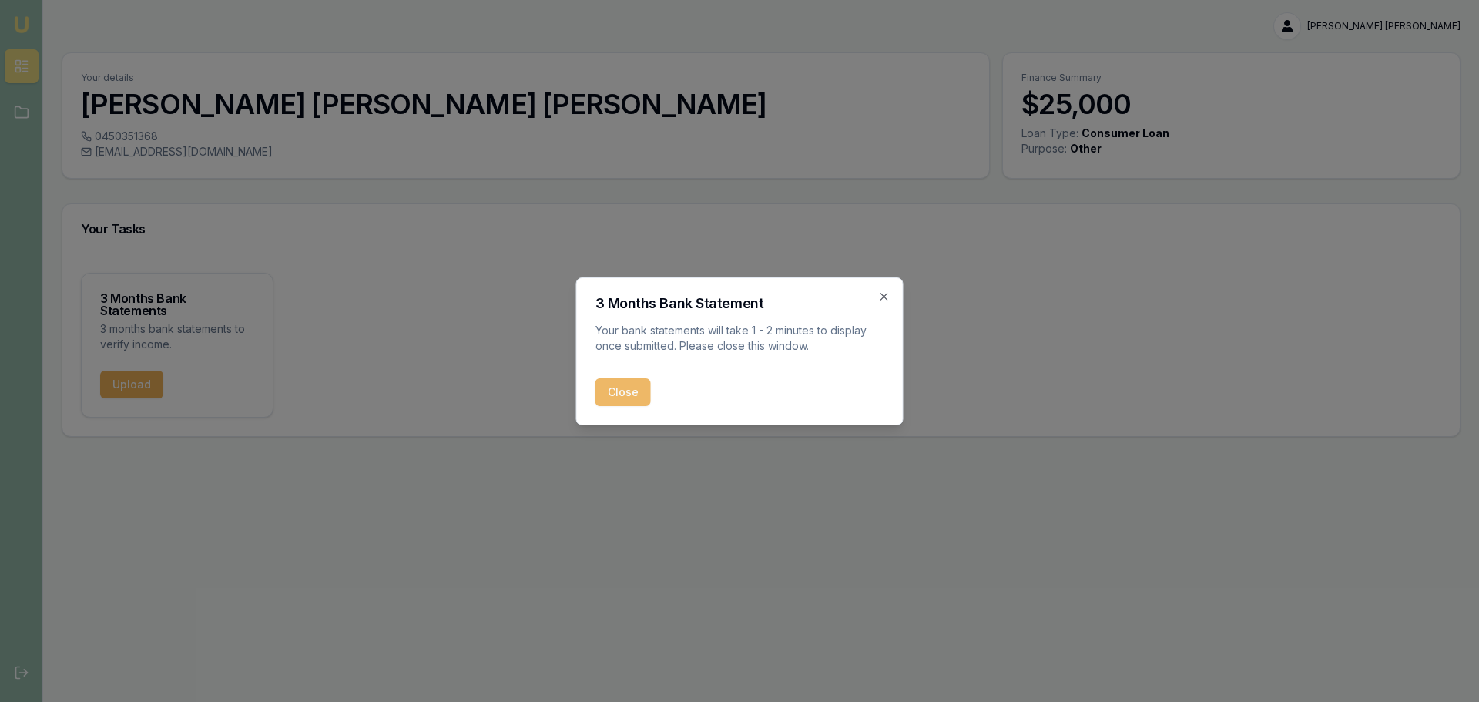
click at [608, 393] on button "Close" at bounding box center [622, 392] width 55 height 28
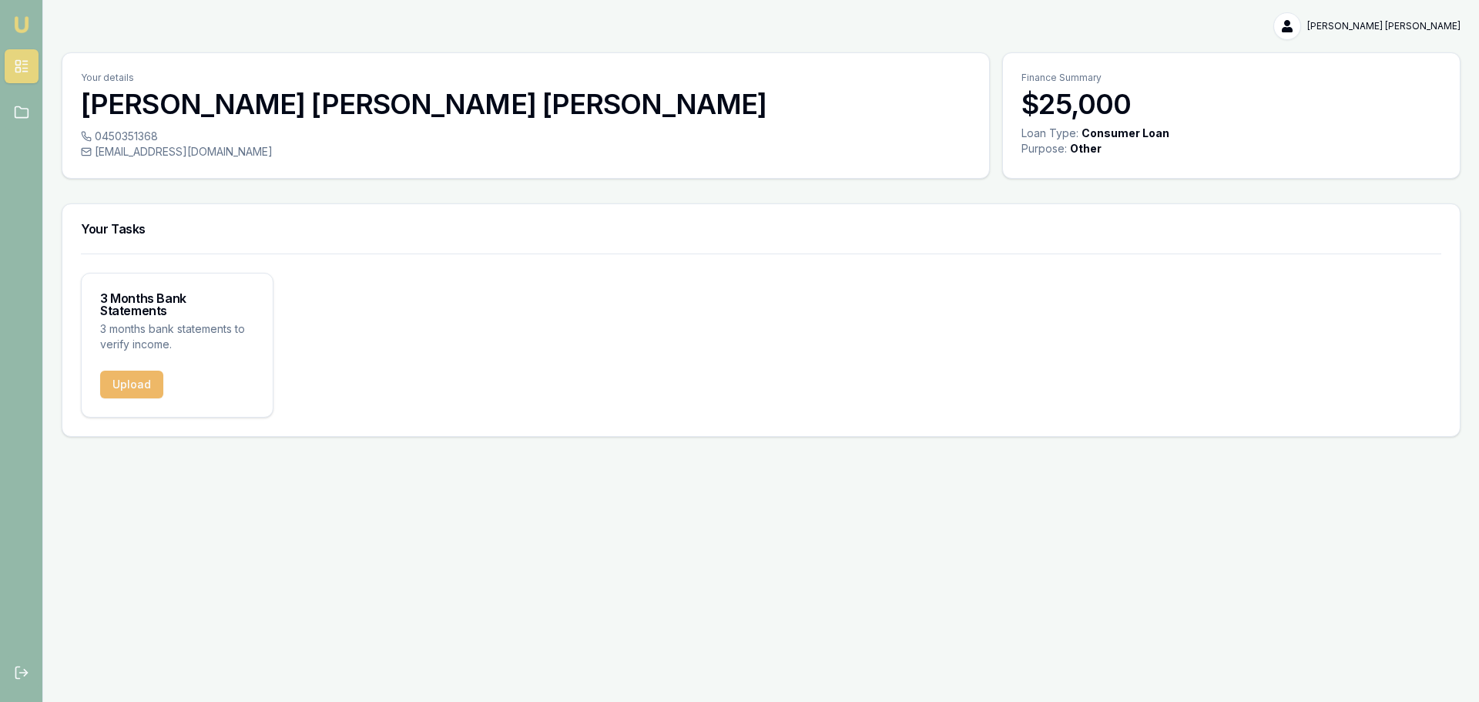
click at [118, 371] on button "Upload" at bounding box center [131, 385] width 63 height 28
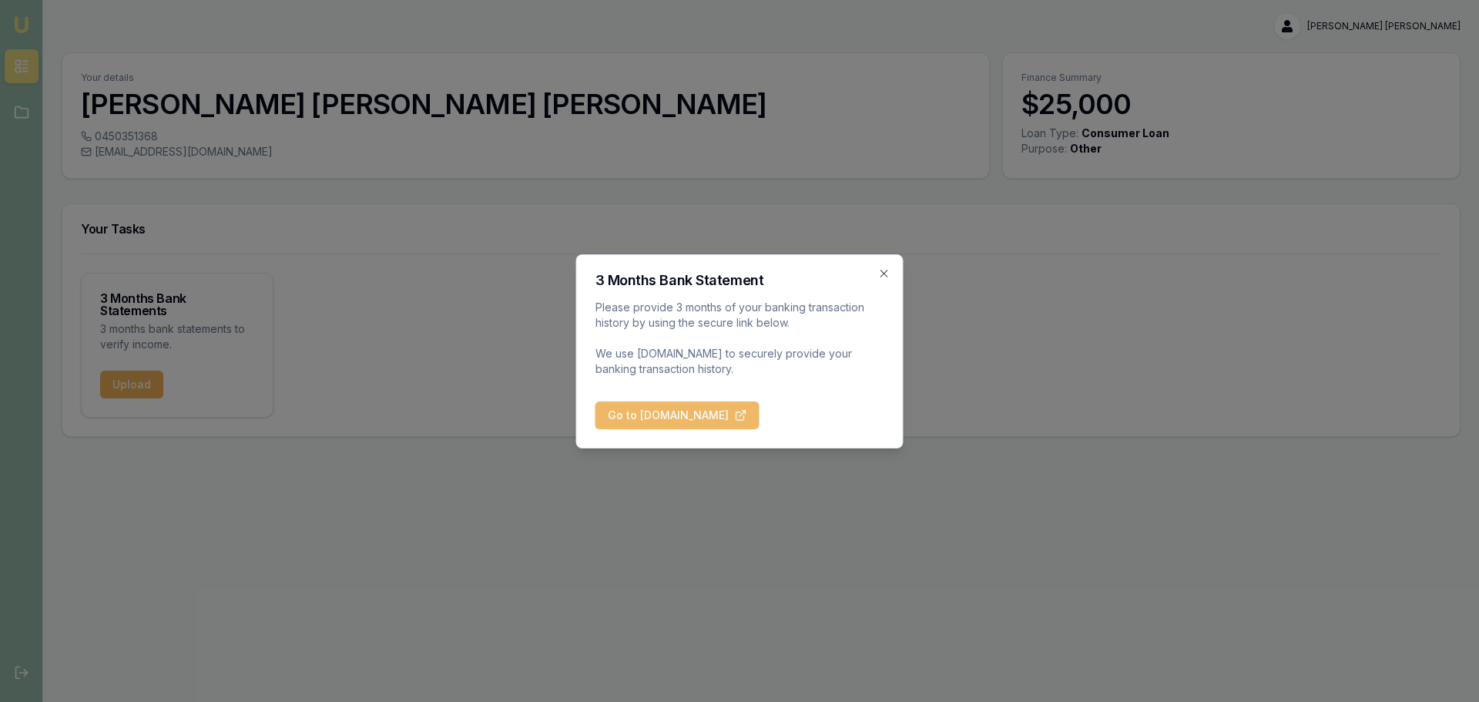
click at [667, 421] on button "Go to [DOMAIN_NAME]" at bounding box center [677, 415] width 164 height 28
